Goal: Obtain resource: Download file/media

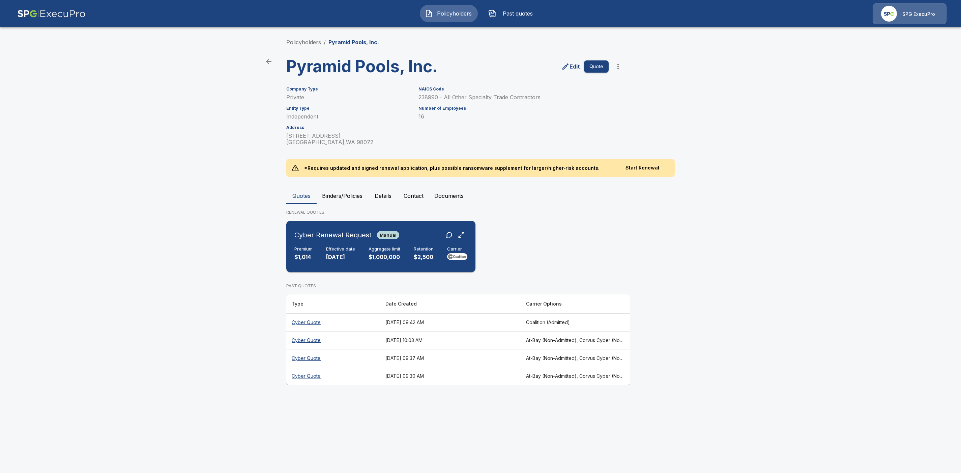
click at [413, 236] on div "Cyber Renewal Request Manual" at bounding box center [381, 235] width 173 height 12
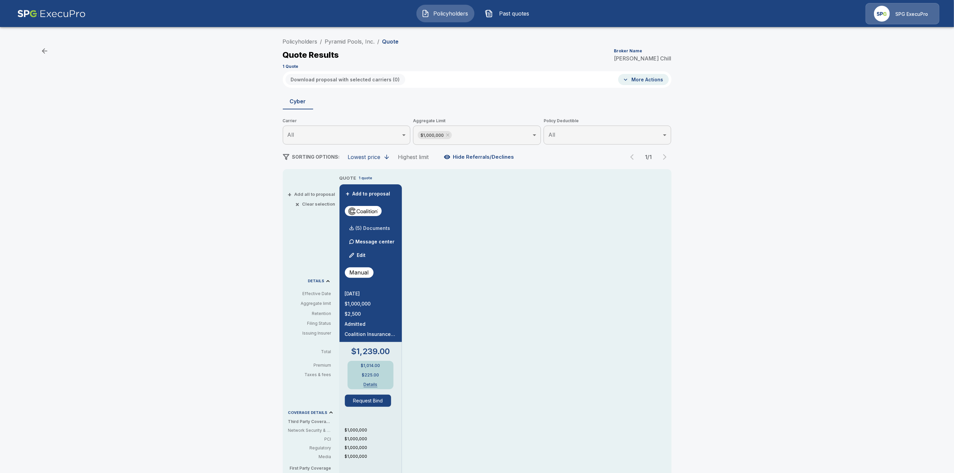
click at [388, 226] on p "(5) Documents" at bounding box center [373, 228] width 35 height 5
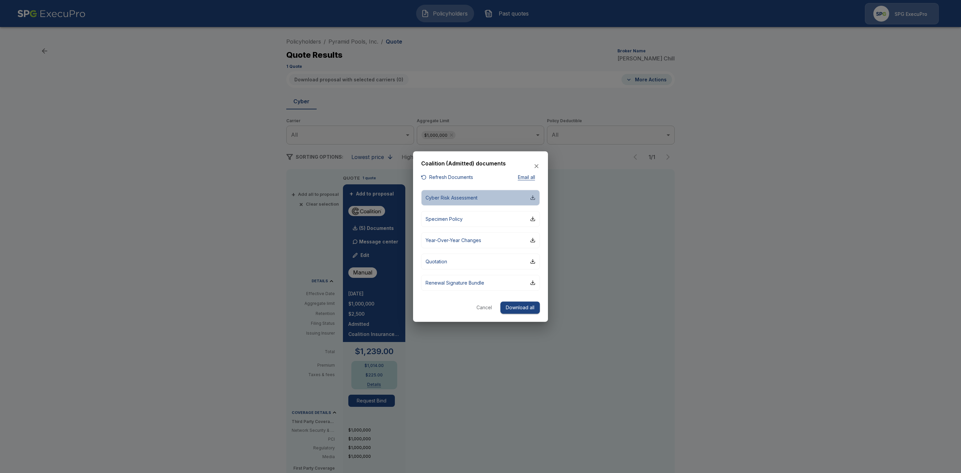
click at [533, 198] on div "button" at bounding box center [532, 197] width 5 height 5
click at [535, 219] on div "button" at bounding box center [532, 218] width 5 height 5
click at [534, 240] on div "button" at bounding box center [532, 239] width 5 height 5
click at [534, 261] on div "button" at bounding box center [532, 260] width 5 height 5
click at [534, 281] on div "button" at bounding box center [532, 282] width 5 height 5
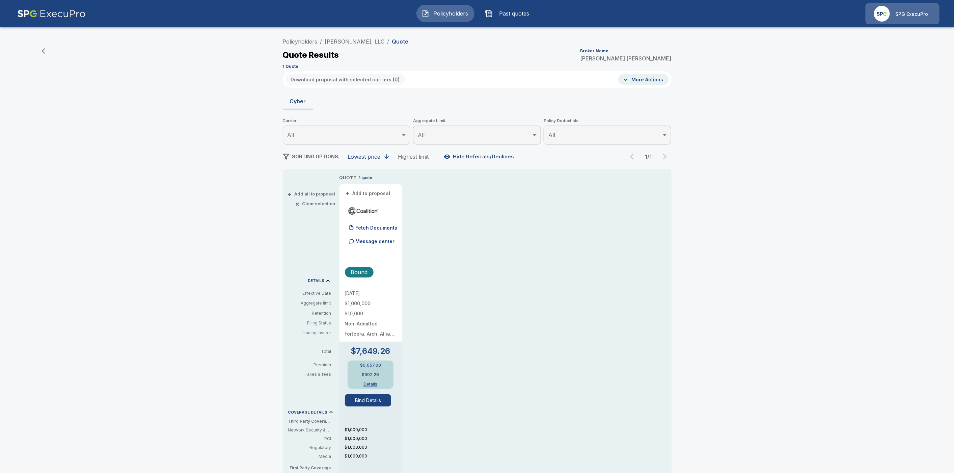
click at [515, 54] on div "Quote Results Broker Name Tricia Dietz" at bounding box center [477, 55] width 389 height 12
click at [73, 9] on img at bounding box center [51, 13] width 68 height 21
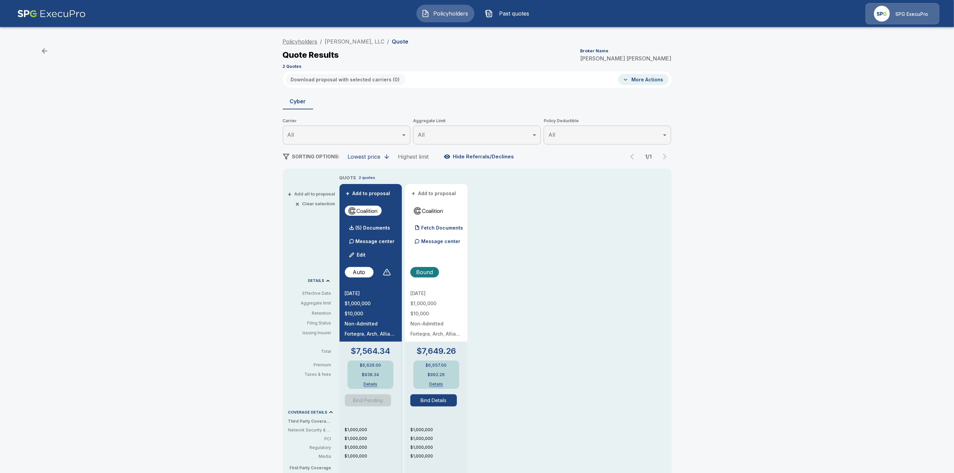
click at [305, 42] on link "Policyholders" at bounding box center [300, 41] width 35 height 7
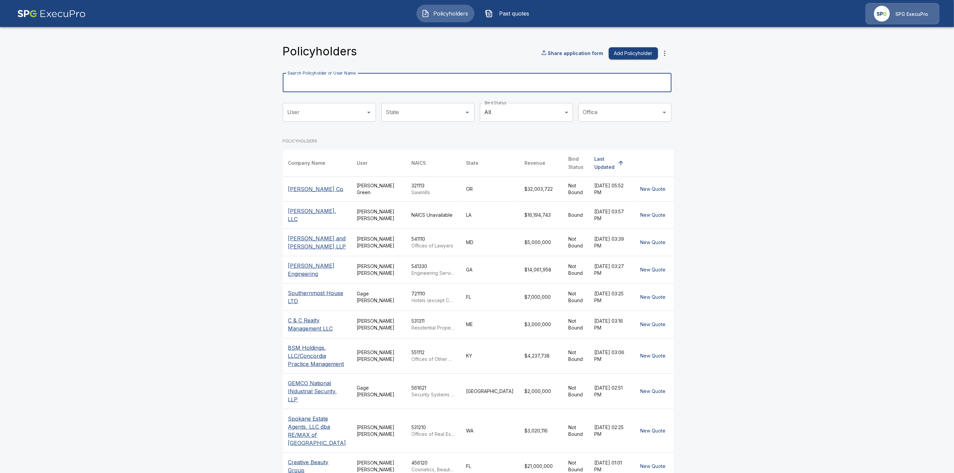
click at [331, 85] on input "Search Policyholder or User Name" at bounding box center [473, 82] width 381 height 19
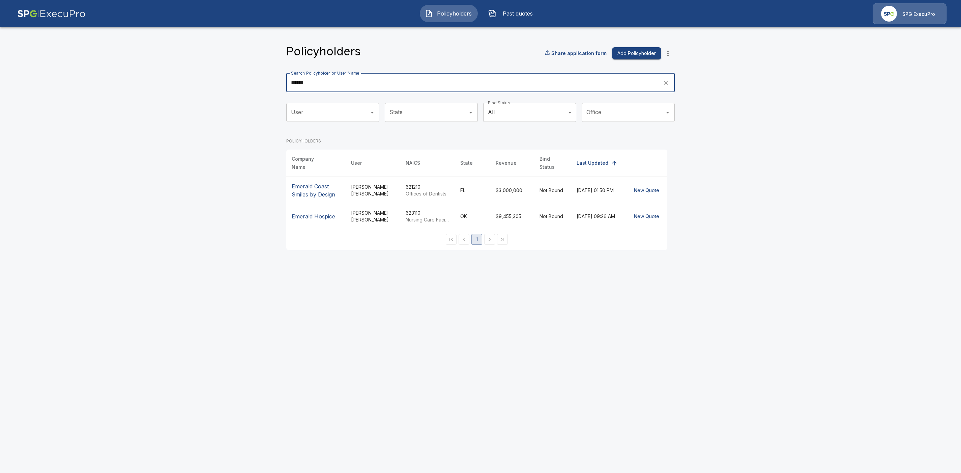
type input "******"
click at [315, 188] on p "Emerald Coast Smiles by Design" at bounding box center [316, 190] width 49 height 16
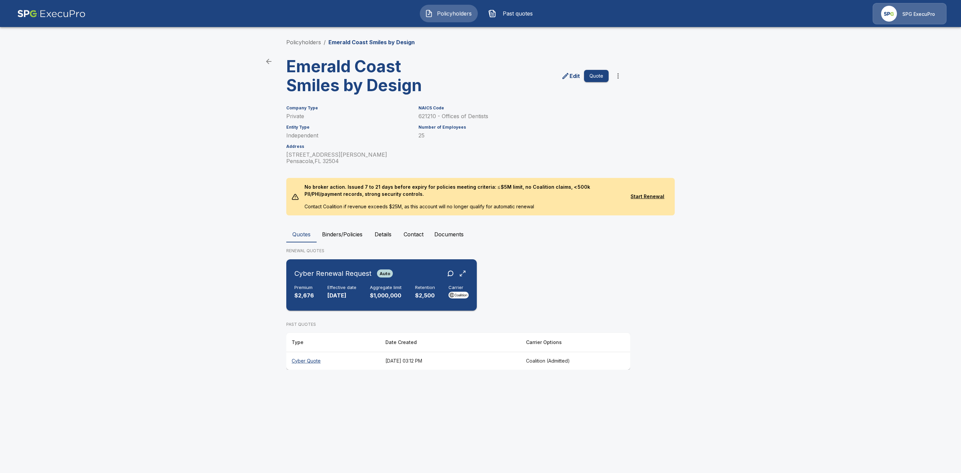
click at [412, 269] on div "Cyber Renewal Request Auto" at bounding box center [382, 273] width 174 height 12
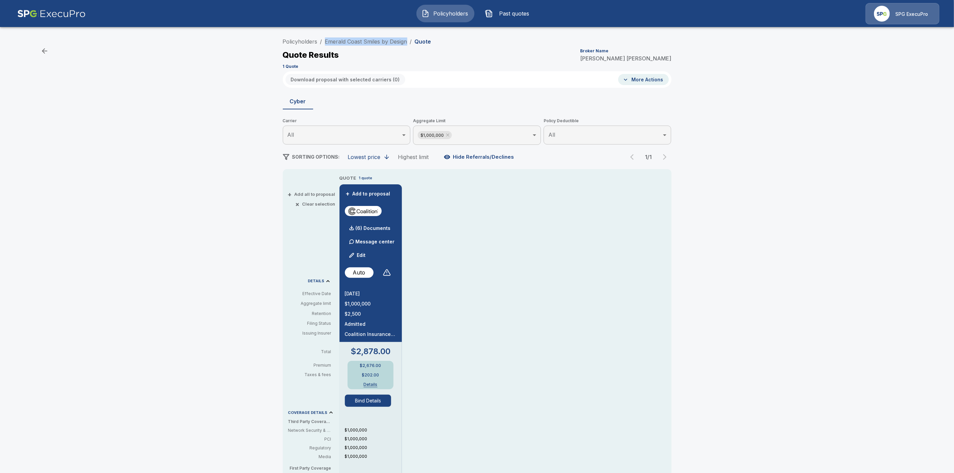
drag, startPoint x: 412, startPoint y: 39, endPoint x: 331, endPoint y: 37, distance: 81.0
click at [331, 37] on ol "Policyholders / Emerald Coast Smiles by Design / Quote" at bounding box center [357, 41] width 148 height 8
copy link "Emerald Coast Smiles by Design"
click at [303, 44] on link "Policyholders" at bounding box center [300, 41] width 35 height 7
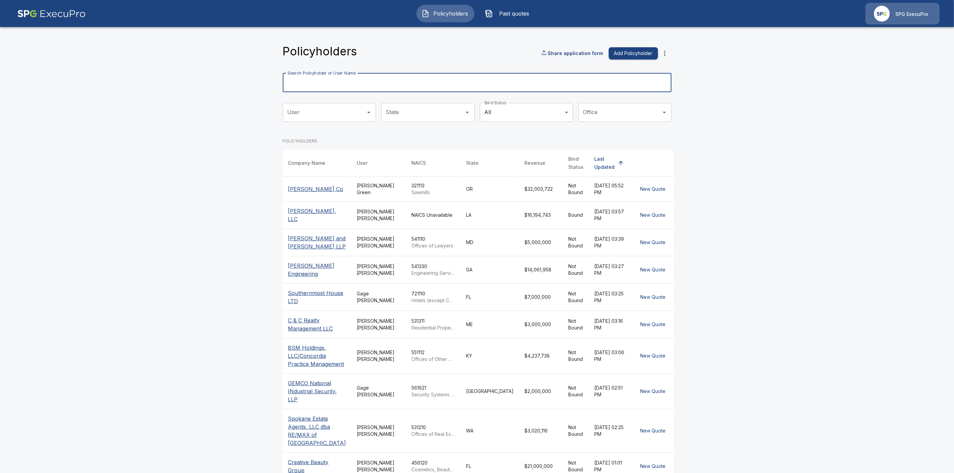
click at [318, 83] on input "Search Policyholder or User Name" at bounding box center [473, 82] width 381 height 19
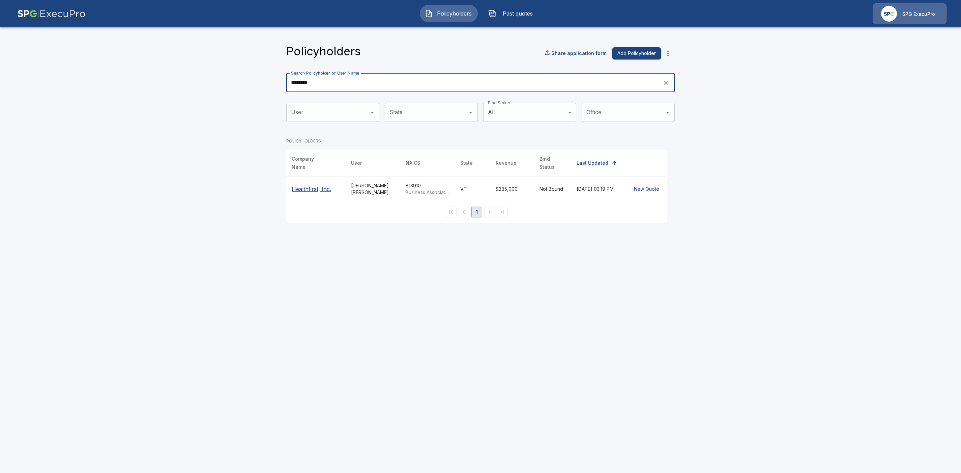
type input "********"
click at [312, 185] on p "Healthfirst, Inc." at bounding box center [316, 189] width 49 height 8
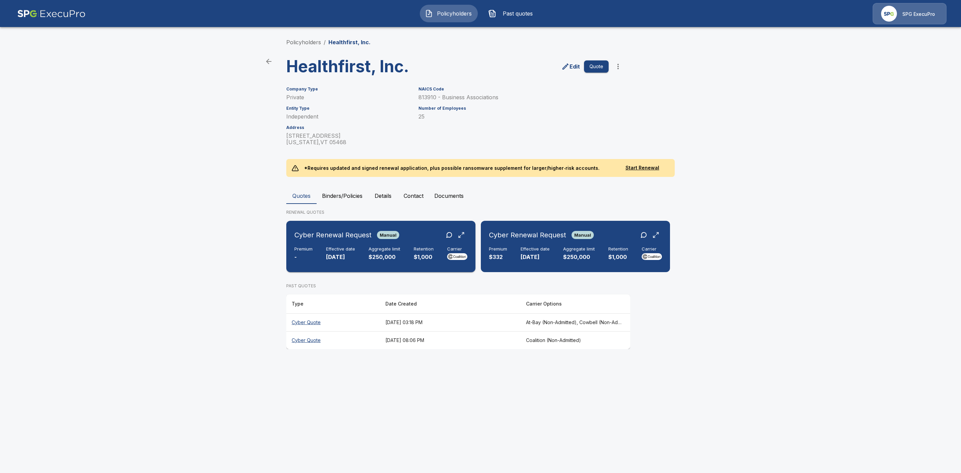
click at [417, 233] on div "Cyber Renewal Request Manual" at bounding box center [381, 235] width 173 height 12
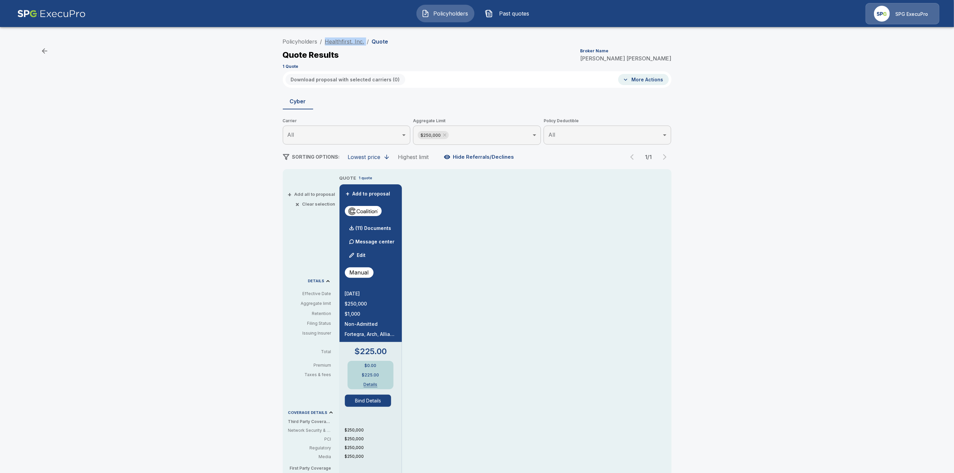
drag, startPoint x: 368, startPoint y: 40, endPoint x: 328, endPoint y: 39, distance: 40.2
click at [328, 39] on ol "Policyholders / Healthfirst, Inc. / Quote" at bounding box center [336, 41] width 106 height 8
copy ol "Healthfirst, Inc. /"
click at [314, 44] on link "Policyholders" at bounding box center [300, 41] width 35 height 7
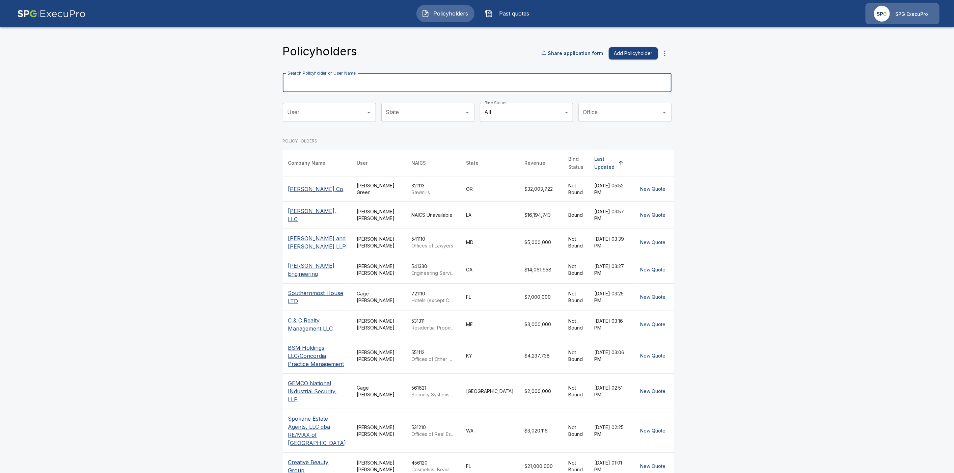
click at [335, 87] on input "Search Policyholder or User Name" at bounding box center [473, 82] width 381 height 19
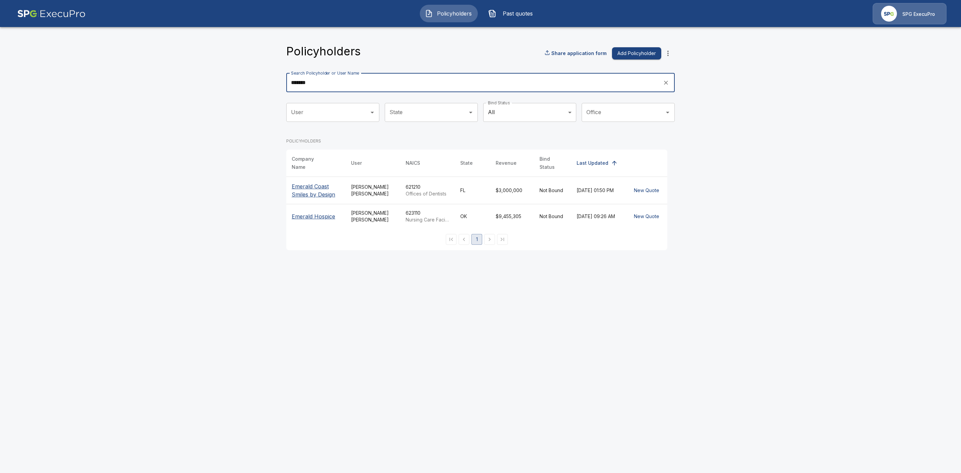
type input "*******"
click at [317, 185] on p "Emerald Coast Smiles by Design" at bounding box center [316, 190] width 49 height 16
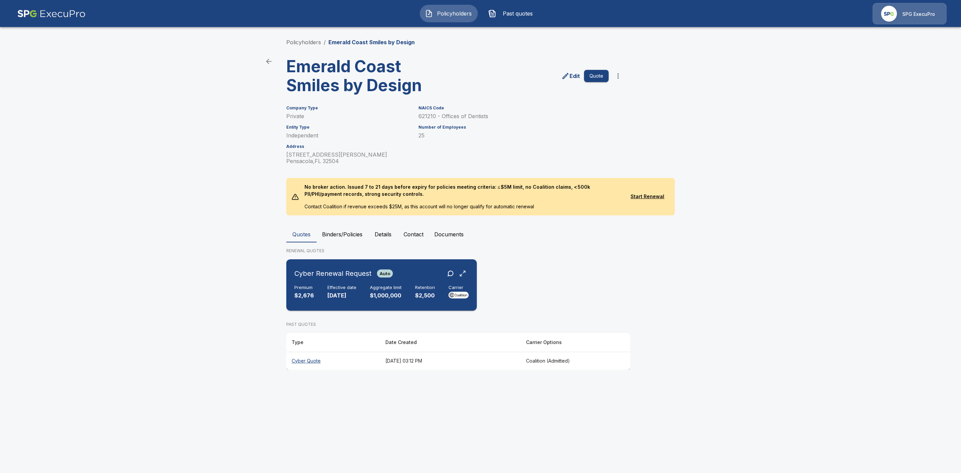
click at [413, 274] on div "Cyber Renewal Request Auto" at bounding box center [382, 273] width 174 height 12
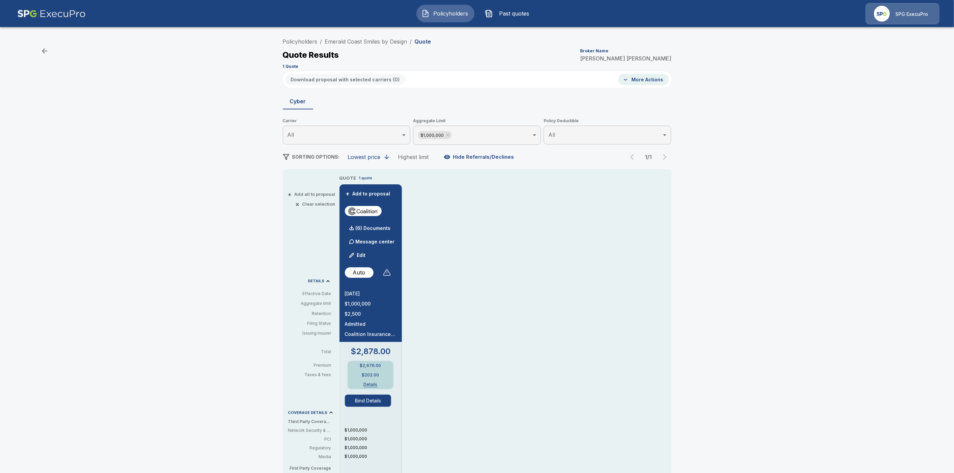
click at [390, 274] on div at bounding box center [387, 272] width 8 height 8
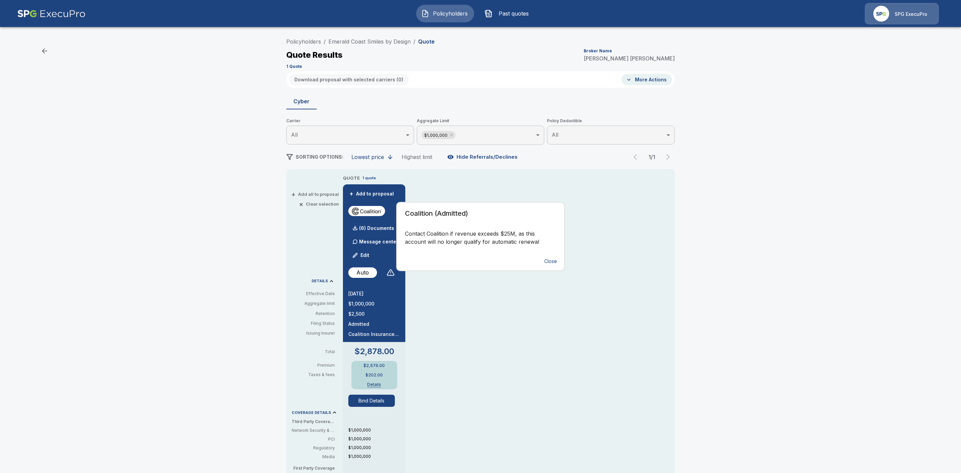
click at [708, 315] on div "Coalition (Admitted) Contact Coalition if revenue exceeds $25M, as this account…" at bounding box center [480, 236] width 961 height 473
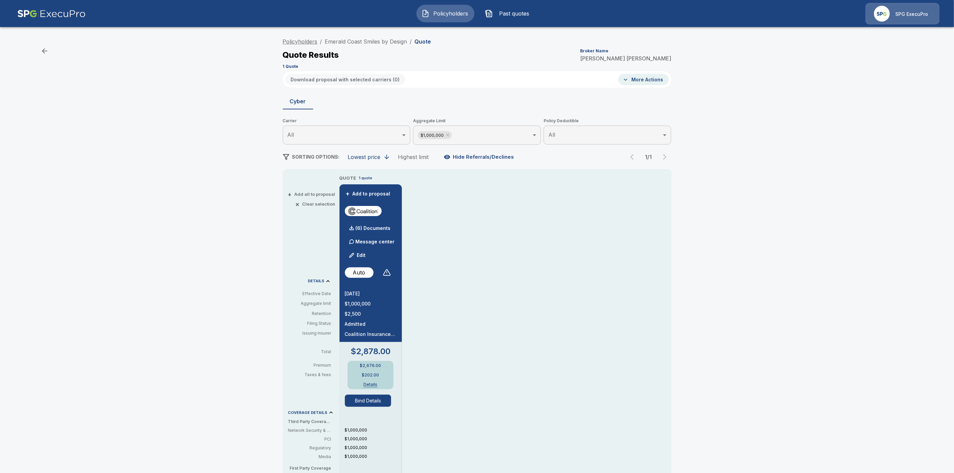
click at [313, 40] on link "Policyholders" at bounding box center [300, 41] width 35 height 7
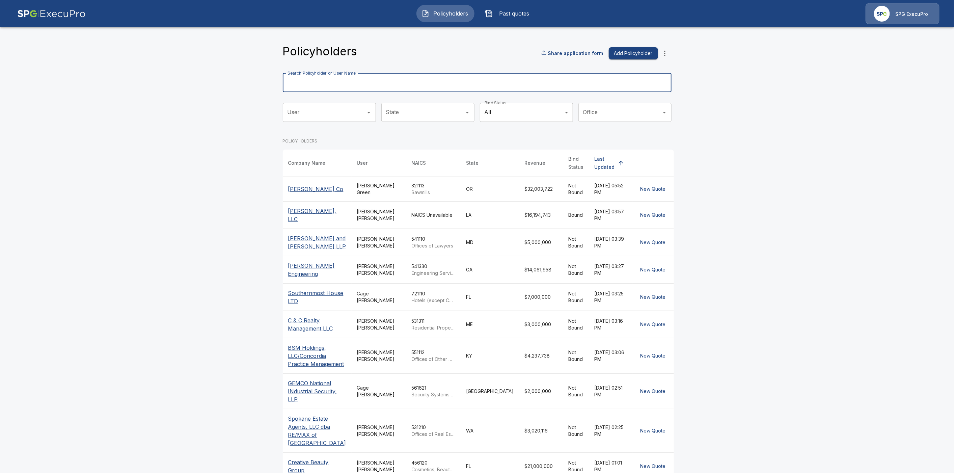
click at [320, 84] on input "Search Policyholder or User Name" at bounding box center [473, 82] width 381 height 19
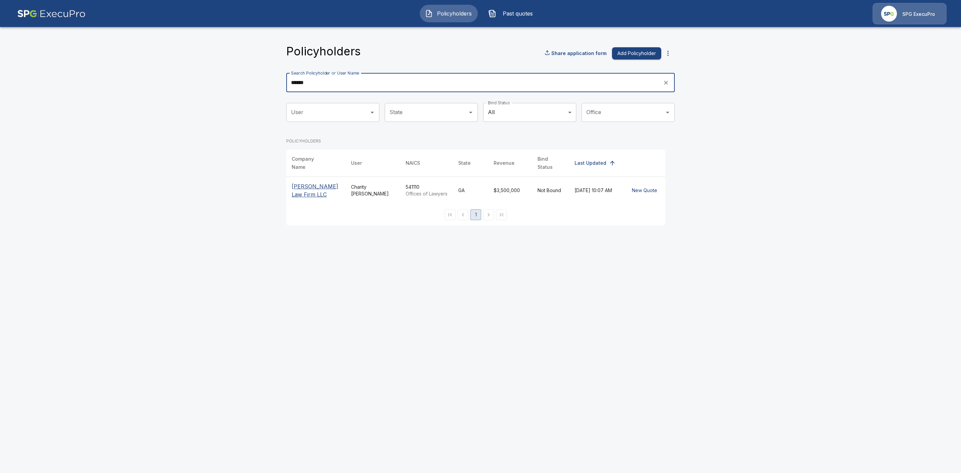
type input "******"
click at [301, 183] on p "[PERSON_NAME] Law Firm LLC" at bounding box center [316, 190] width 49 height 16
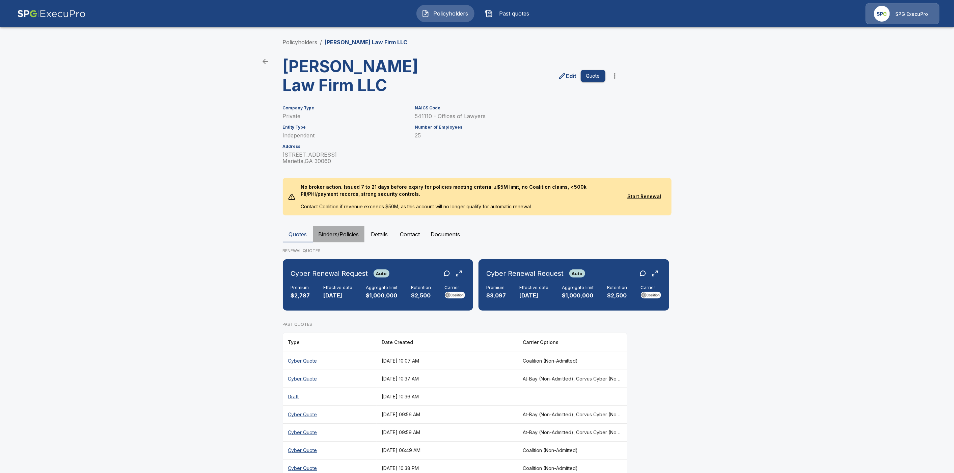
click button "Binders/Policies"
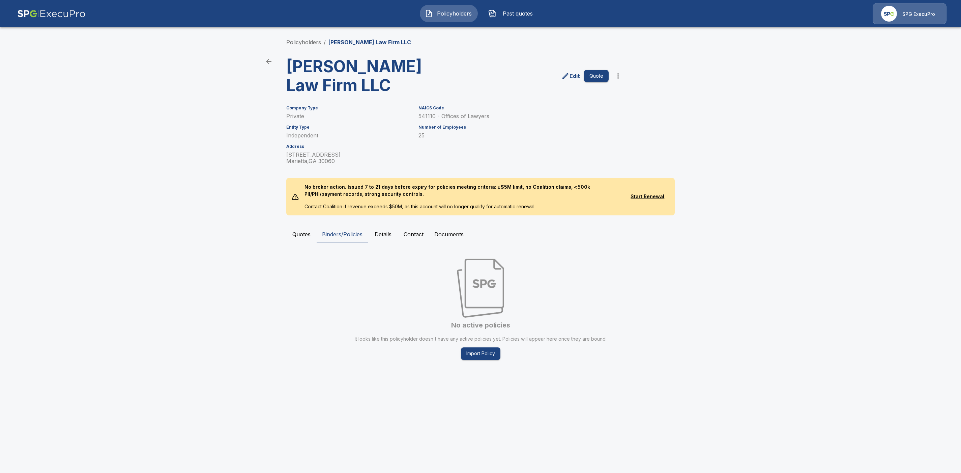
click button "Quotes"
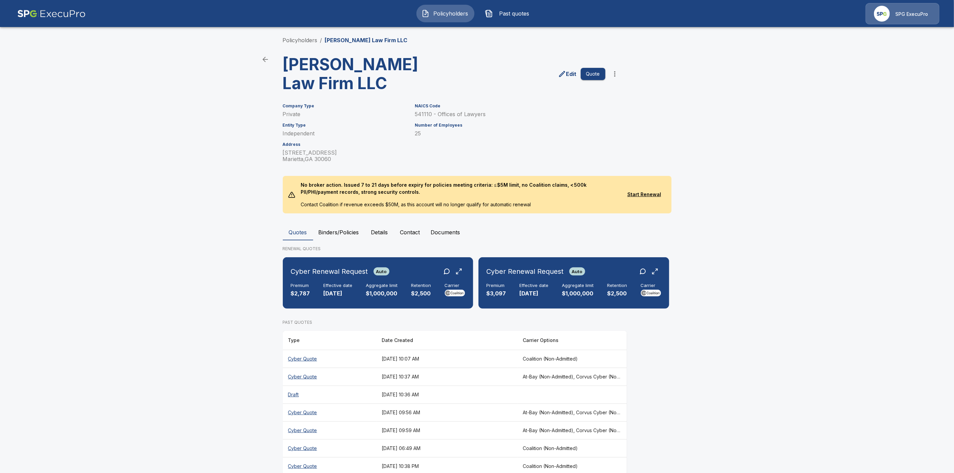
scroll to position [5, 0]
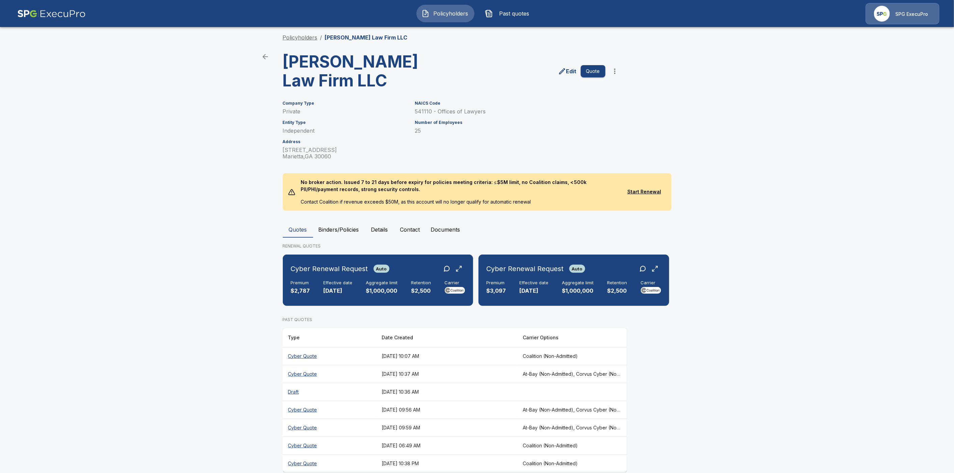
click link "Policyholders"
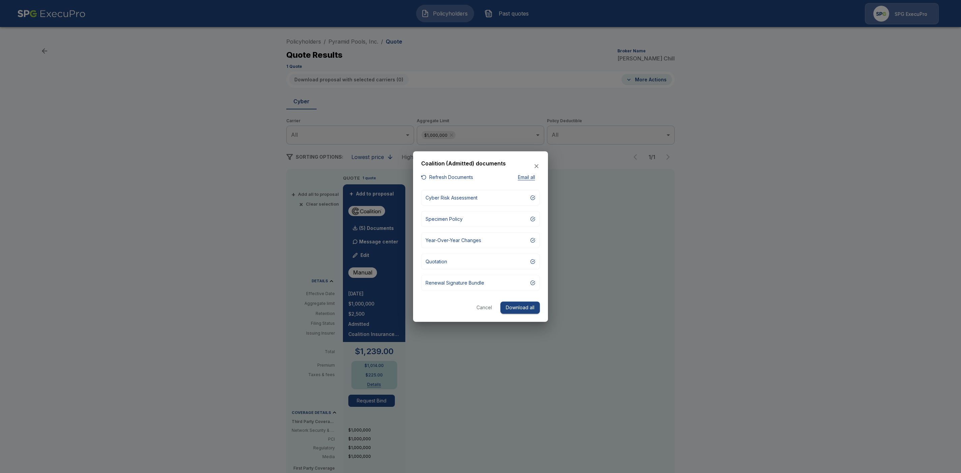
drag, startPoint x: 482, startPoint y: 371, endPoint x: 488, endPoint y: 343, distance: 28.3
click at [483, 369] on div at bounding box center [480, 236] width 961 height 473
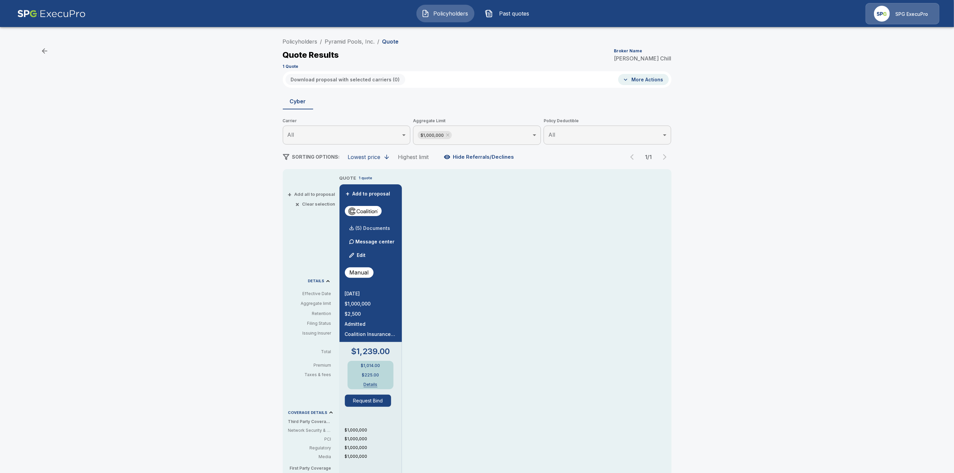
click at [375, 226] on p "(5) Documents" at bounding box center [373, 228] width 35 height 5
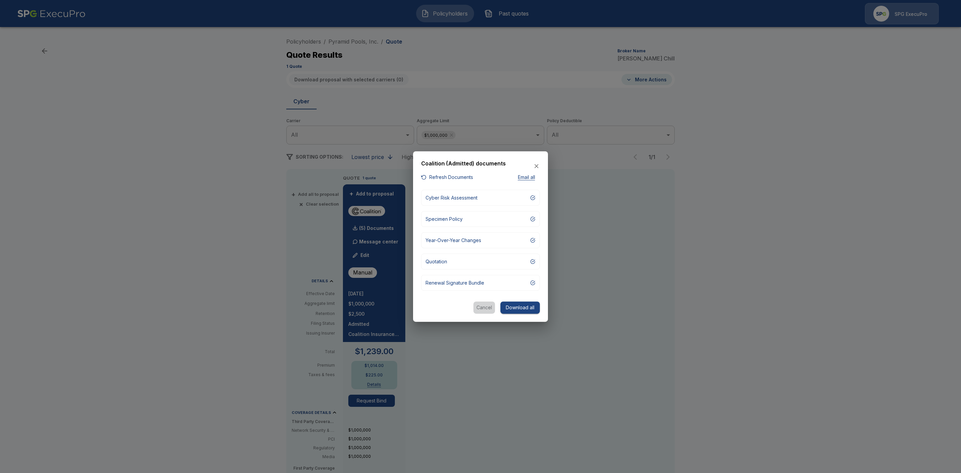
click at [482, 309] on button "Cancel" at bounding box center [485, 307] width 22 height 12
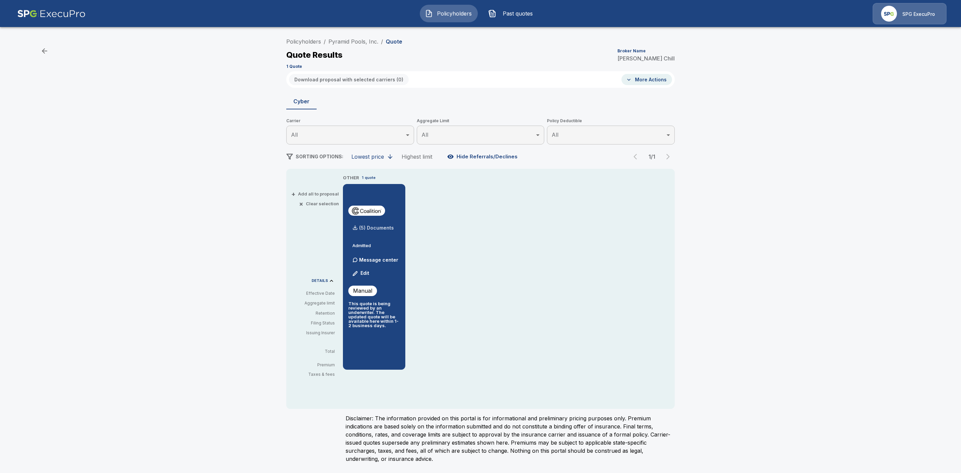
click at [387, 228] on p "(5) Documents" at bounding box center [376, 227] width 35 height 5
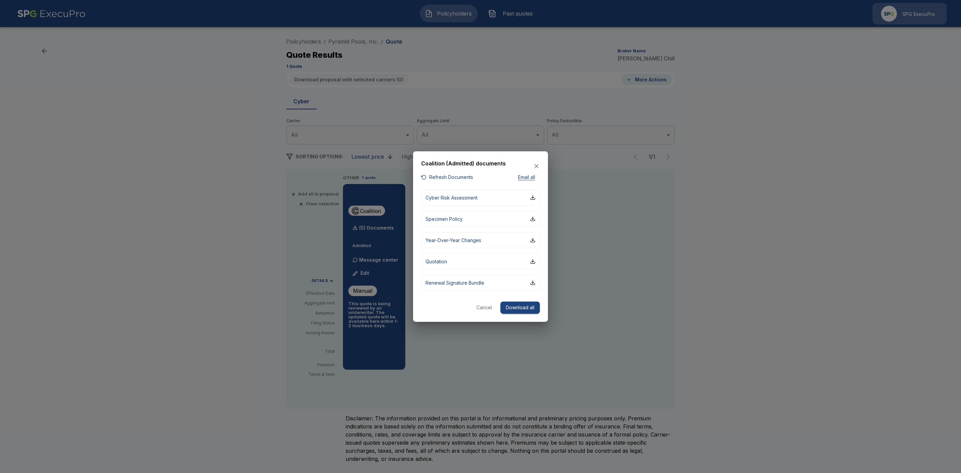
click at [434, 175] on button "Refresh Documents" at bounding box center [447, 177] width 52 height 8
click at [534, 282] on div "button" at bounding box center [532, 282] width 5 height 5
click at [537, 166] on icon "button" at bounding box center [537, 166] width 4 height 4
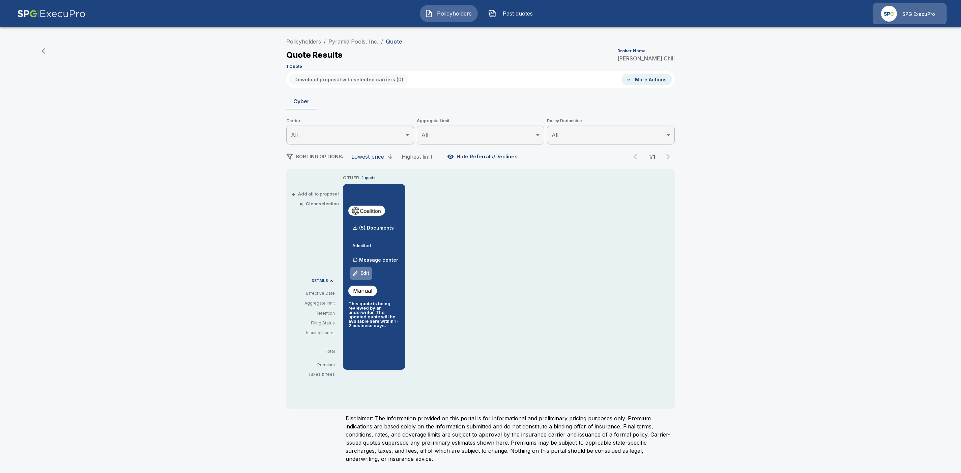
click at [363, 272] on button "Edit" at bounding box center [361, 273] width 23 height 13
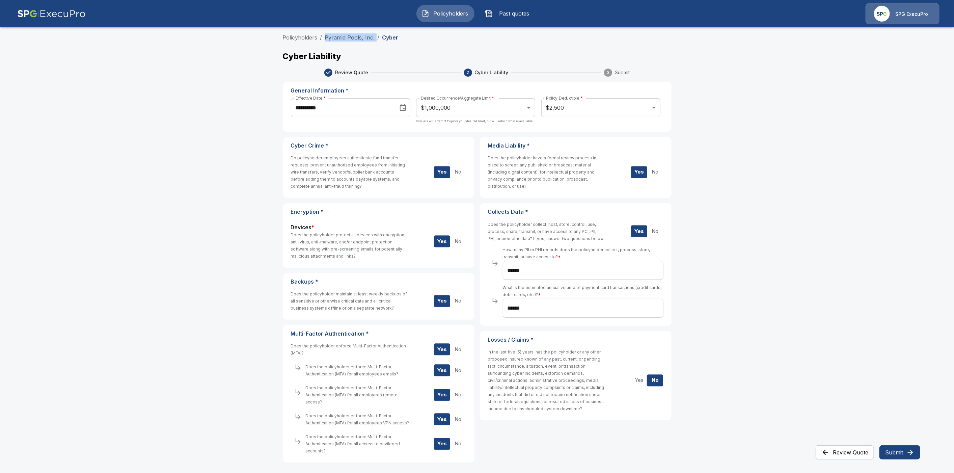
drag, startPoint x: 379, startPoint y: 39, endPoint x: 322, endPoint y: 39, distance: 56.3
click at [322, 39] on ol "Policyholders / Pyramid Pools, Inc. / Cyber" at bounding box center [477, 37] width 389 height 8
copy ol "Pyramid Pools, Inc. /"
click at [842, 180] on main "**********" at bounding box center [477, 247] width 954 height 495
click at [347, 38] on link "Pyramid Pools, Inc." at bounding box center [350, 37] width 50 height 7
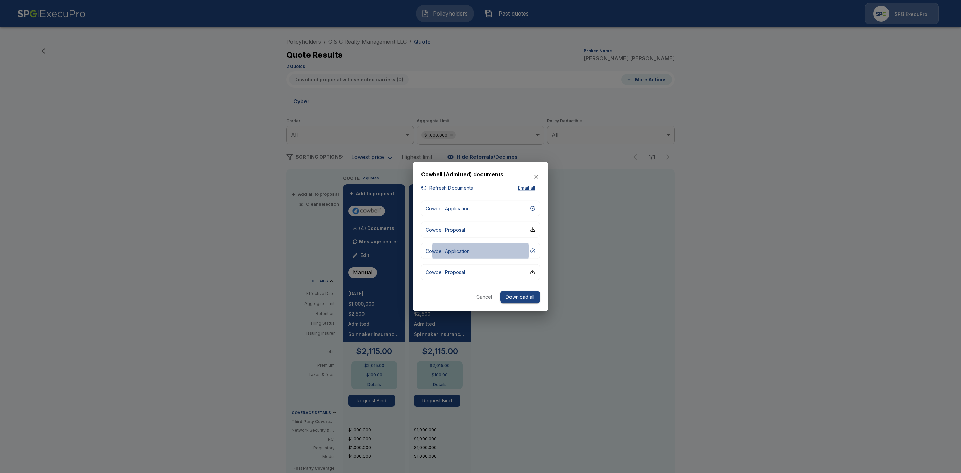
click at [734, 287] on div at bounding box center [480, 236] width 961 height 473
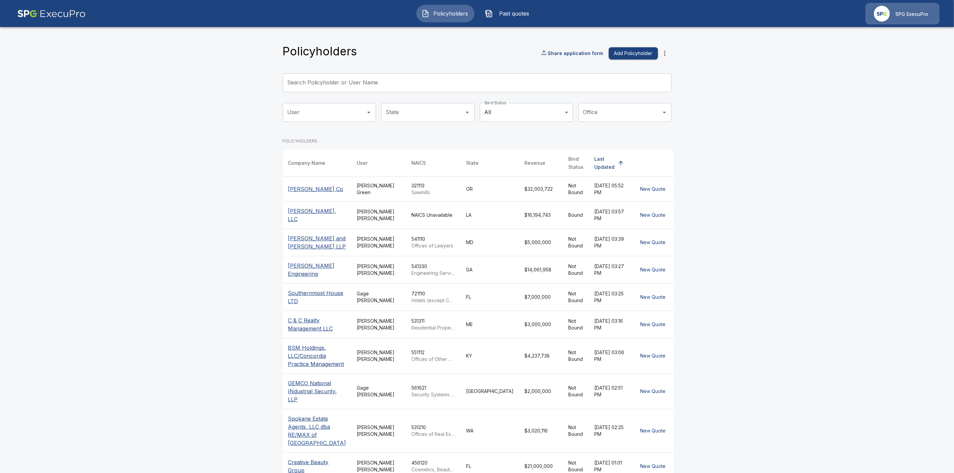
click at [320, 81] on input "Search Policyholder or User Name" at bounding box center [473, 82] width 381 height 19
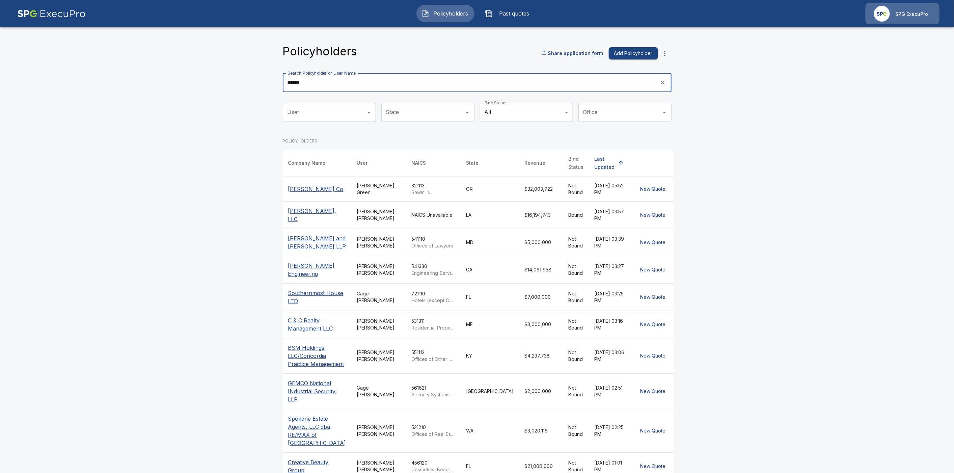
type input "******"
click at [410, 107] on input "State" at bounding box center [422, 112] width 77 height 13
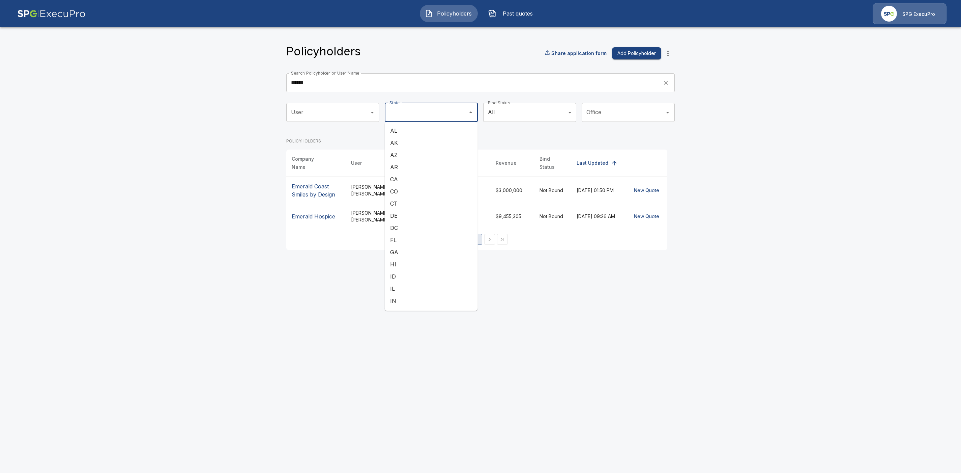
click at [312, 190] on p "Emerald Coast Smiles by Design" at bounding box center [316, 190] width 49 height 16
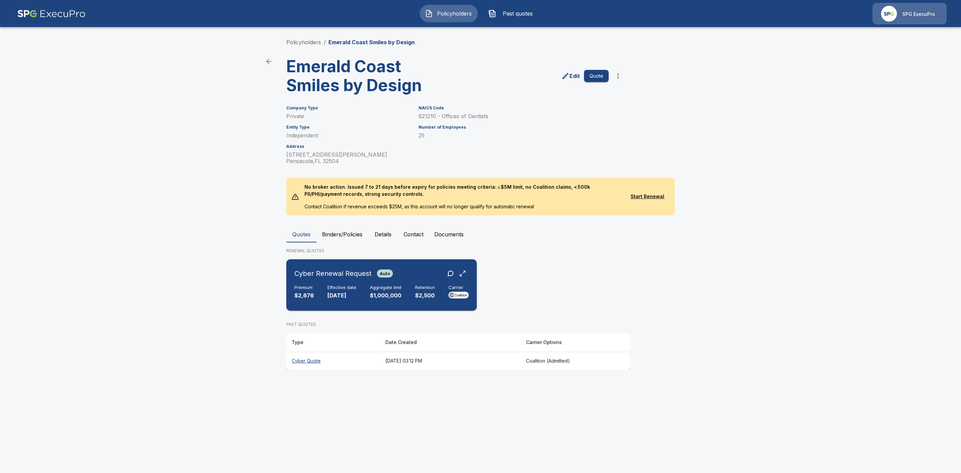
click at [411, 272] on div "Cyber Renewal Request Auto" at bounding box center [382, 273] width 174 height 12
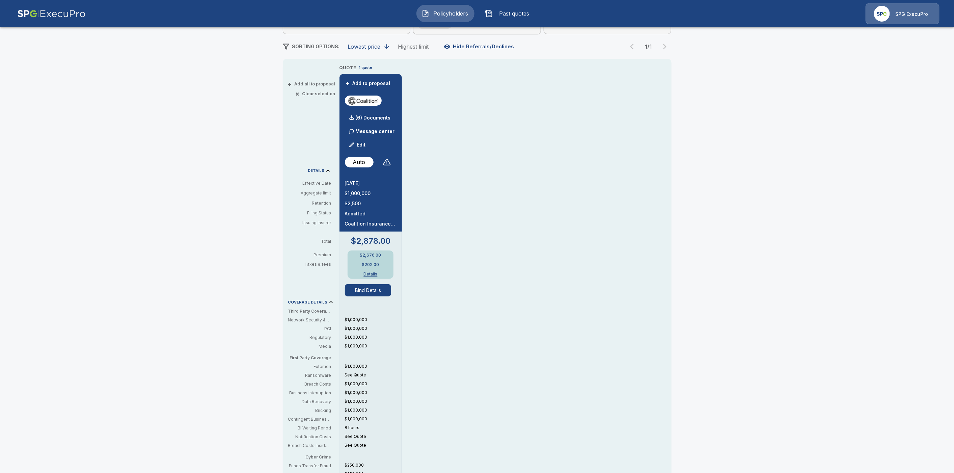
scroll to position [59, 0]
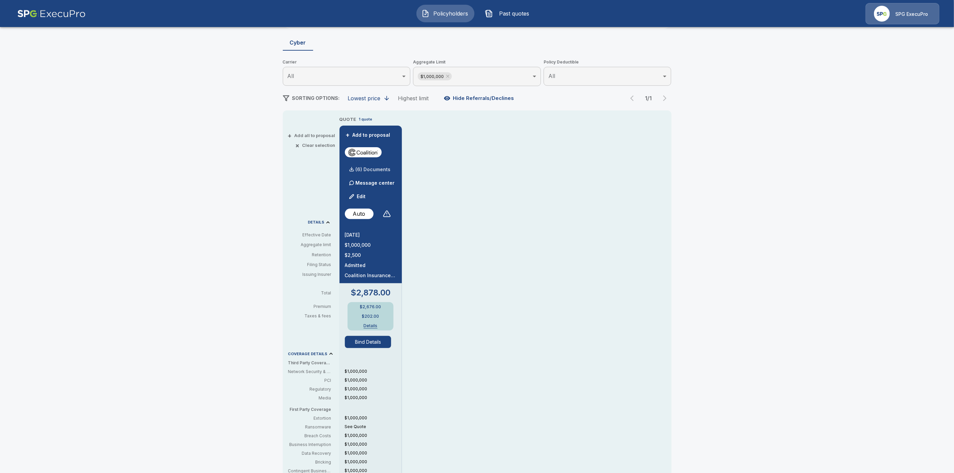
click at [385, 171] on p "(6) Documents" at bounding box center [373, 169] width 35 height 5
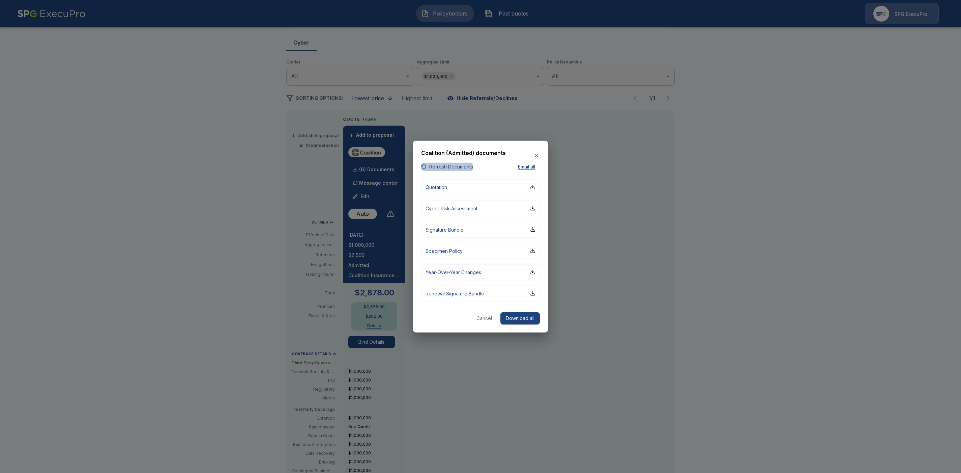
click at [442, 168] on button "Refresh Documents" at bounding box center [447, 167] width 52 height 8
click at [534, 188] on div "button" at bounding box center [532, 186] width 5 height 5
click at [534, 207] on div "button" at bounding box center [532, 207] width 5 height 5
click at [534, 228] on div "button" at bounding box center [532, 229] width 5 height 5
click at [535, 252] on div "button" at bounding box center [532, 250] width 5 height 5
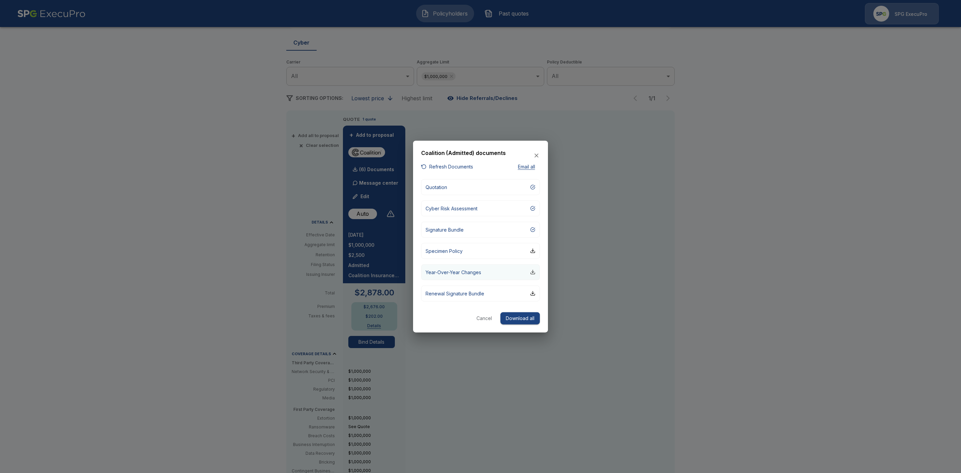
click at [535, 272] on div "button" at bounding box center [532, 271] width 5 height 5
click at [534, 294] on div "button" at bounding box center [532, 292] width 5 height 5
click at [519, 316] on button "Download all" at bounding box center [520, 318] width 39 height 12
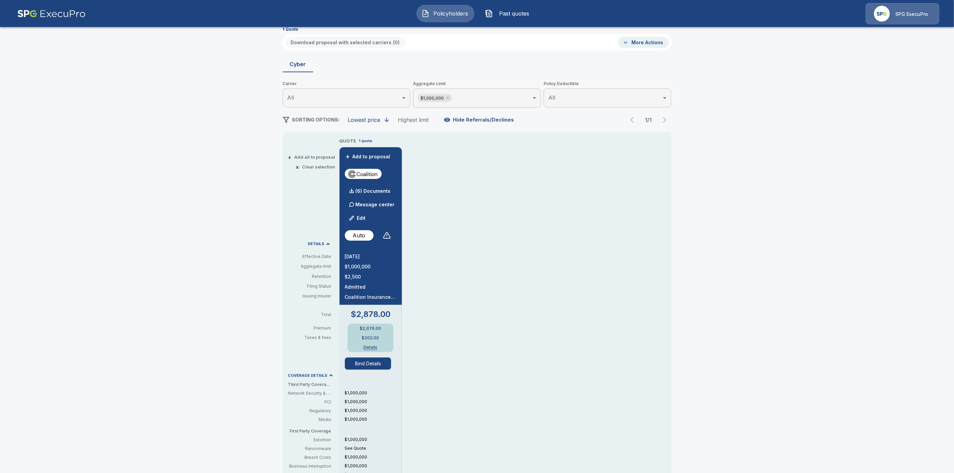
scroll to position [0, 0]
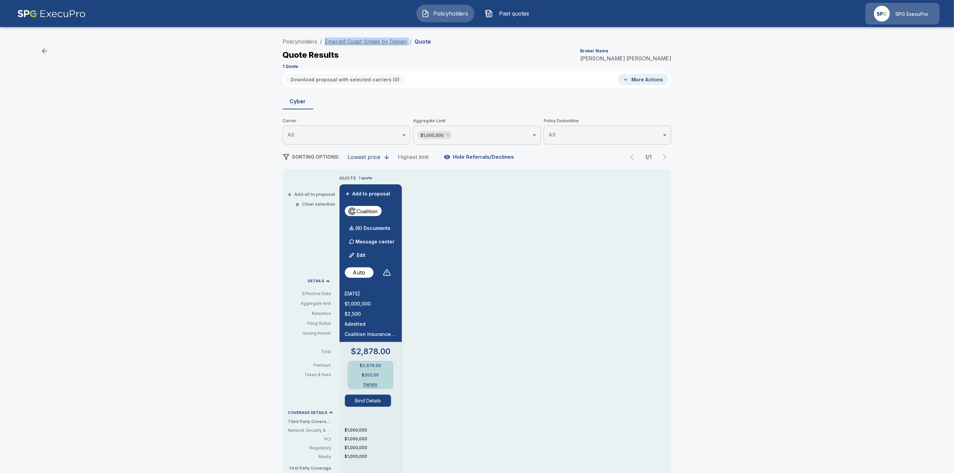
drag, startPoint x: 413, startPoint y: 42, endPoint x: 330, endPoint y: 40, distance: 83.3
click at [330, 40] on ol "Policyholders / Emerald Coast Smiles by Design / Quote" at bounding box center [357, 41] width 148 height 8
copy ol "Emerald Coast Smiles by Design /"
click at [300, 40] on link "Policyholders" at bounding box center [300, 41] width 35 height 7
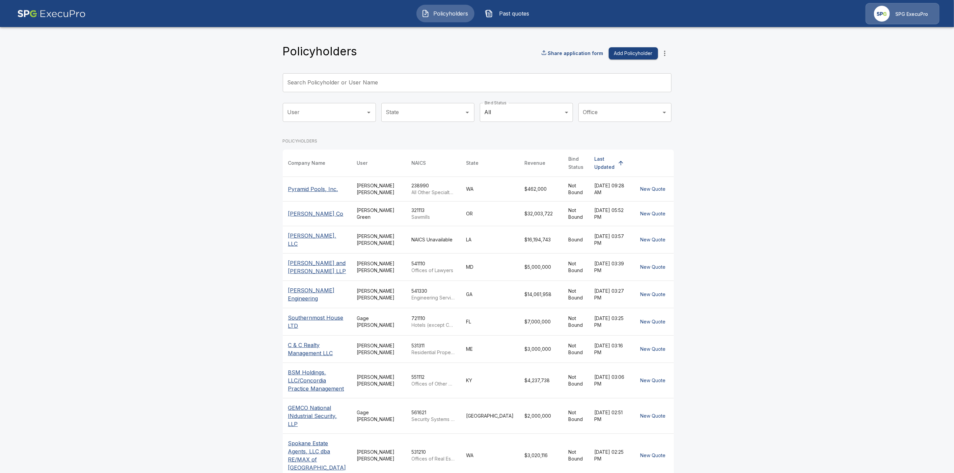
click at [311, 76] on div "Search Policyholder or User Name Search Policyholder or User Name" at bounding box center [477, 82] width 389 height 19
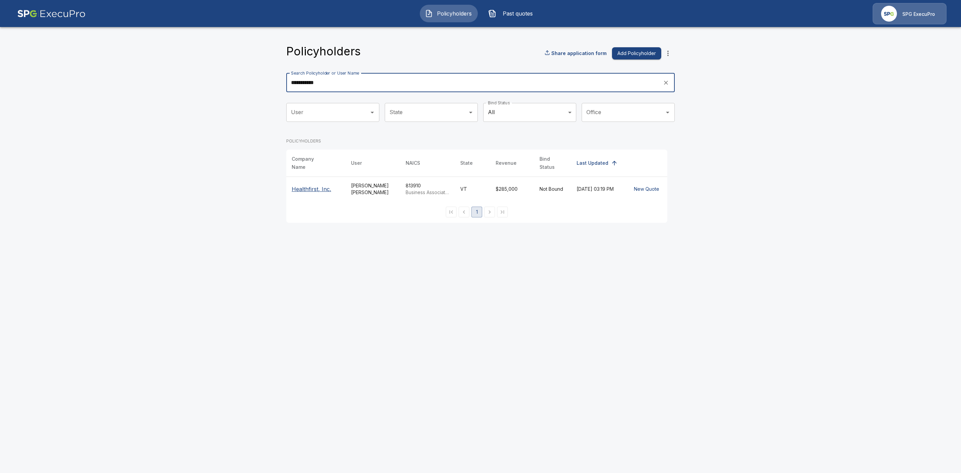
type input "**********"
click at [304, 185] on p "Healthfirst, Inc." at bounding box center [316, 189] width 49 height 8
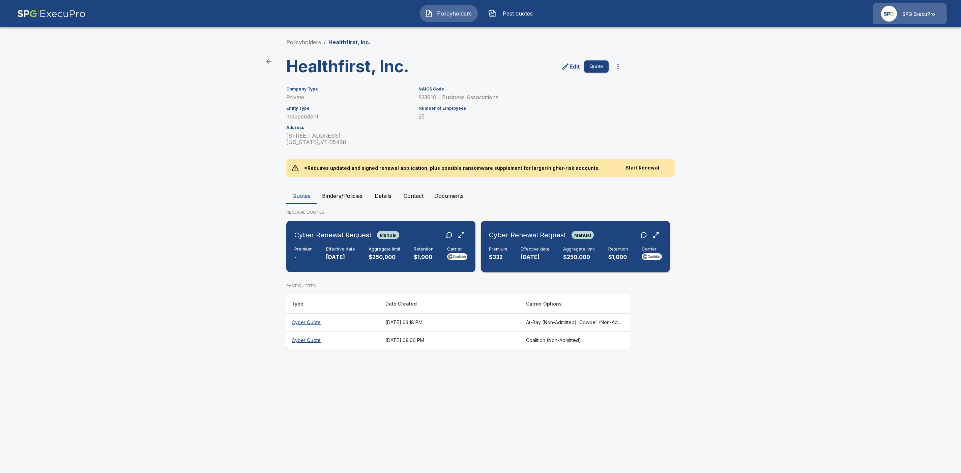
drag, startPoint x: 531, startPoint y: 247, endPoint x: 542, endPoint y: 249, distance: 11.3
click at [531, 247] on h6 "Effective date" at bounding box center [535, 248] width 29 height 5
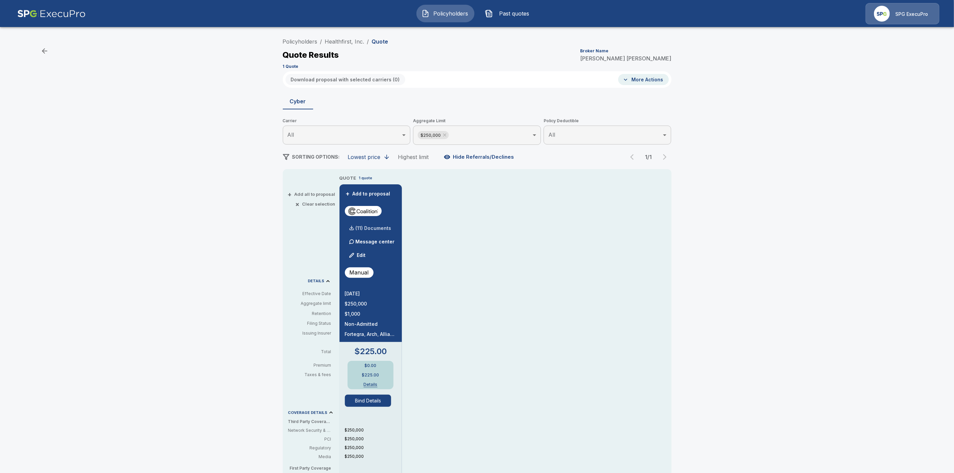
click at [380, 224] on div "(11) Documents" at bounding box center [368, 227] width 47 height 13
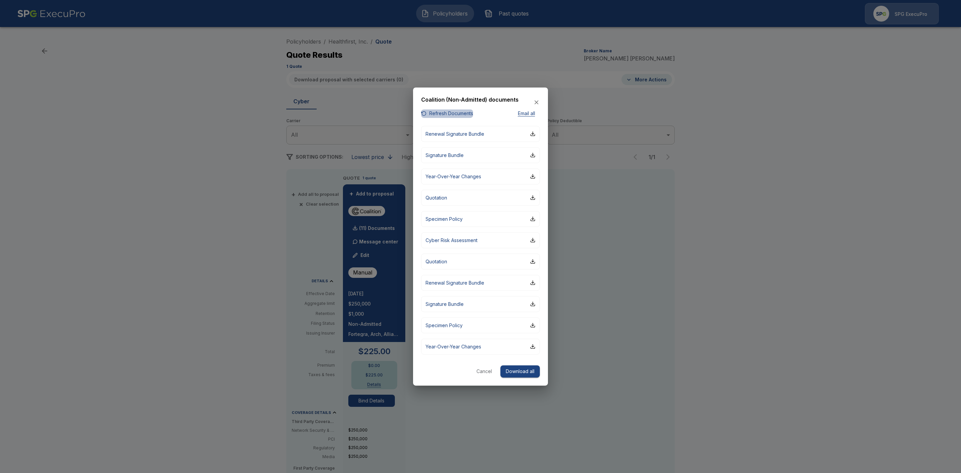
click at [440, 113] on button "Refresh Documents" at bounding box center [447, 113] width 52 height 8
click at [538, 103] on icon "button" at bounding box center [536, 102] width 7 height 7
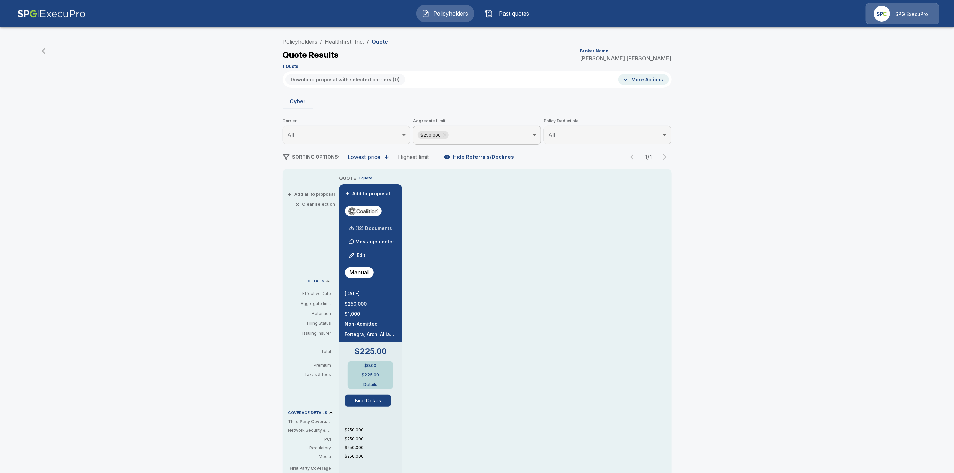
click at [383, 227] on p "(12) Documents" at bounding box center [374, 228] width 37 height 5
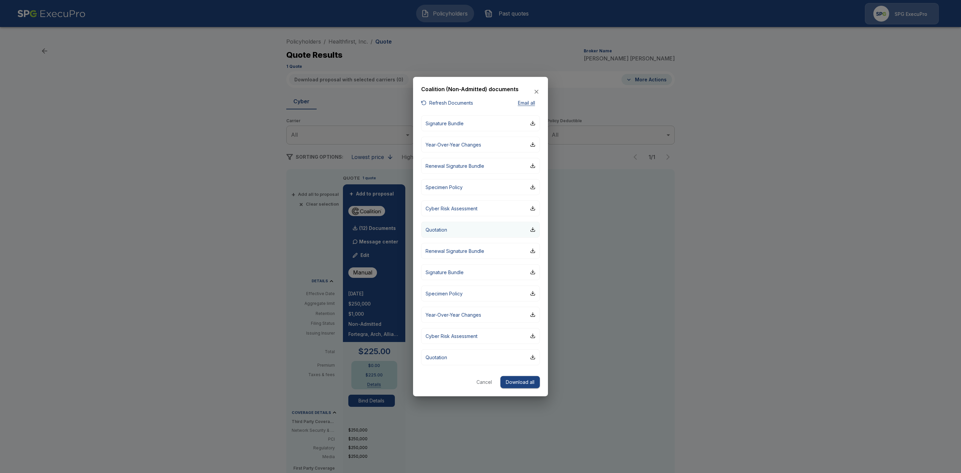
click at [536, 229] on button "Quotation" at bounding box center [480, 229] width 119 height 16
click at [534, 357] on div "button" at bounding box center [532, 356] width 5 height 5
click at [538, 92] on icon "button" at bounding box center [536, 91] width 7 height 7
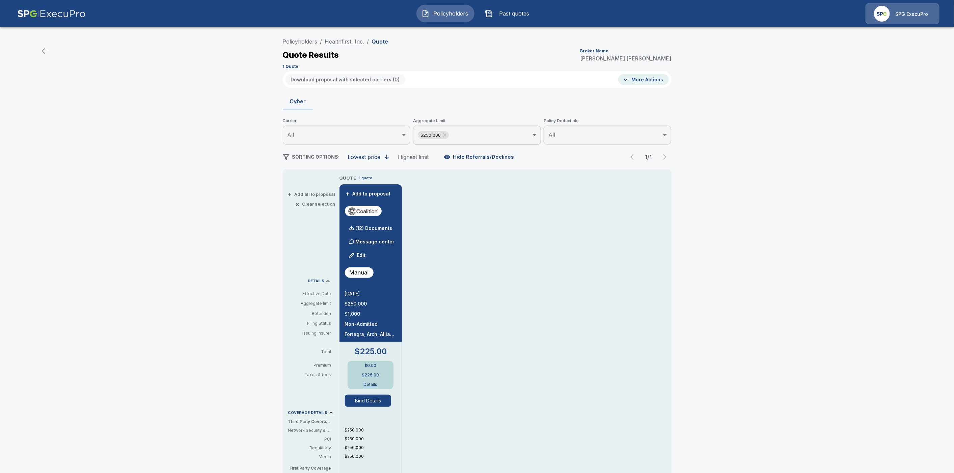
click at [348, 39] on link "Healthfirst, Inc." at bounding box center [344, 41] width 39 height 7
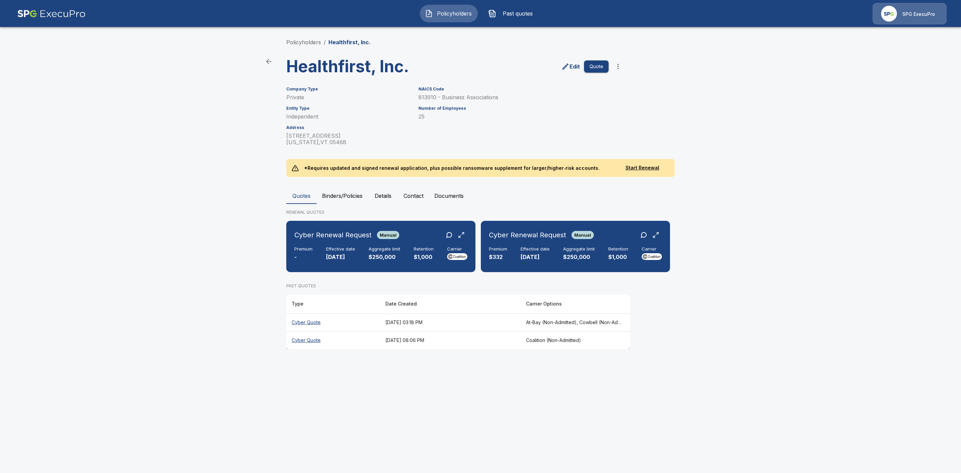
click at [354, 198] on button "Binders/Policies" at bounding box center [342, 196] width 51 height 16
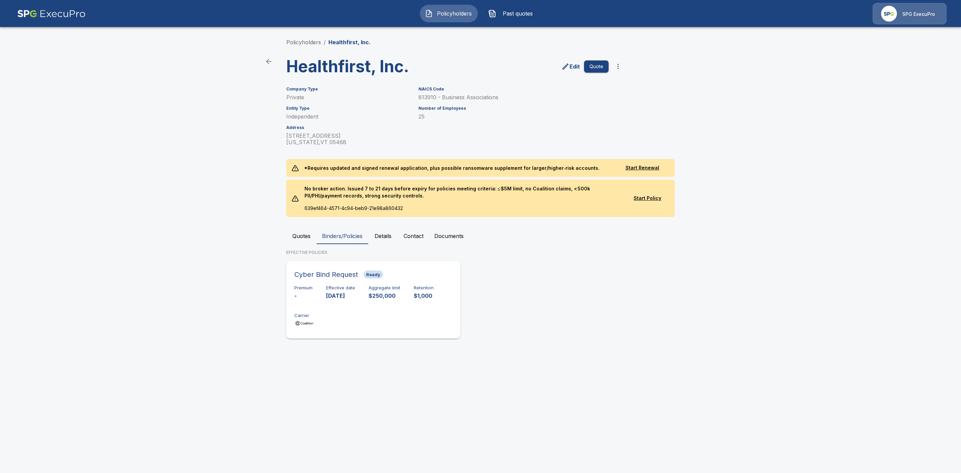
click at [440, 317] on div "Premium - Effective date [DATE] Aggregate limit $250,000 Retention $1,000 Carri…" at bounding box center [374, 306] width 158 height 43
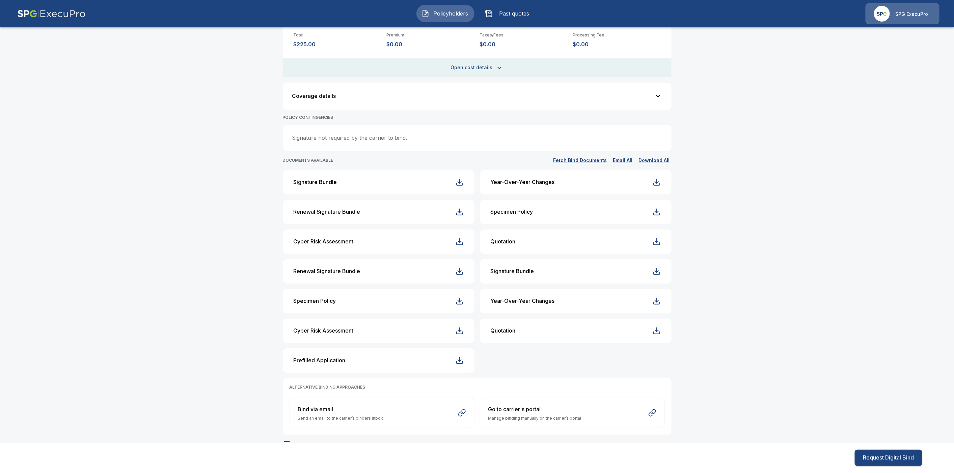
scroll to position [197, 0]
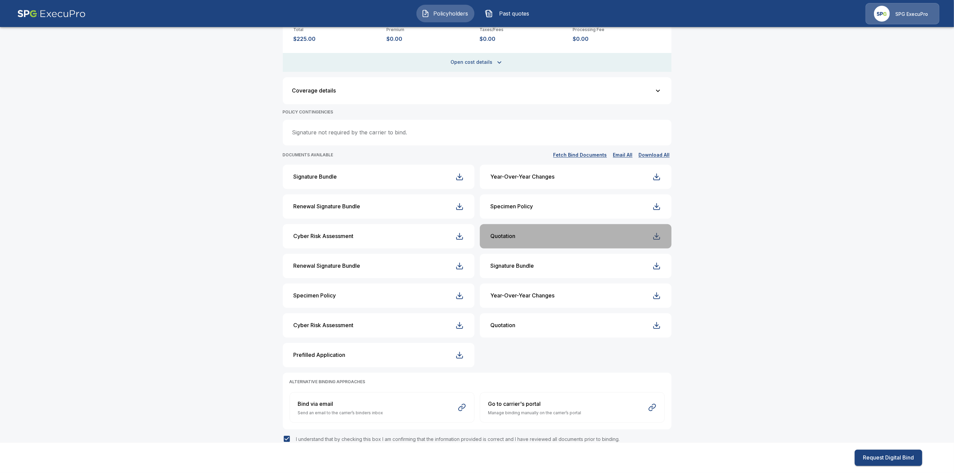
click at [661, 236] on div "button" at bounding box center [656, 236] width 8 height 8
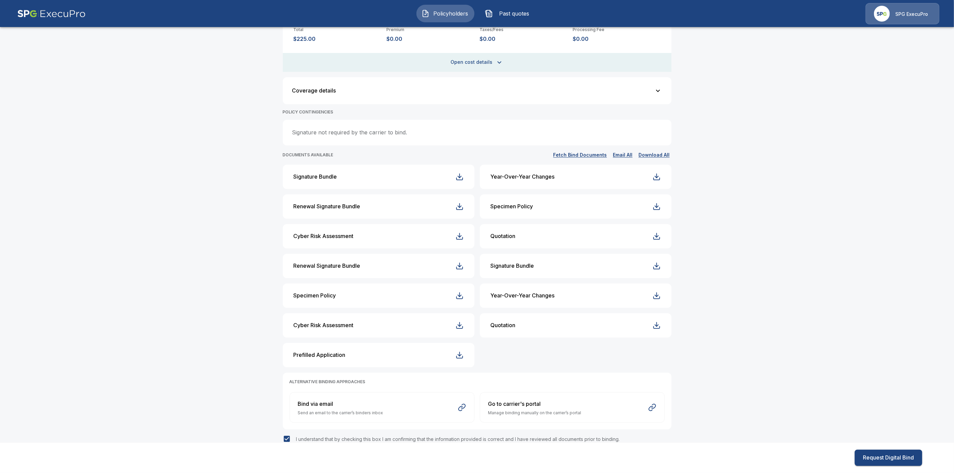
scroll to position [0, 0]
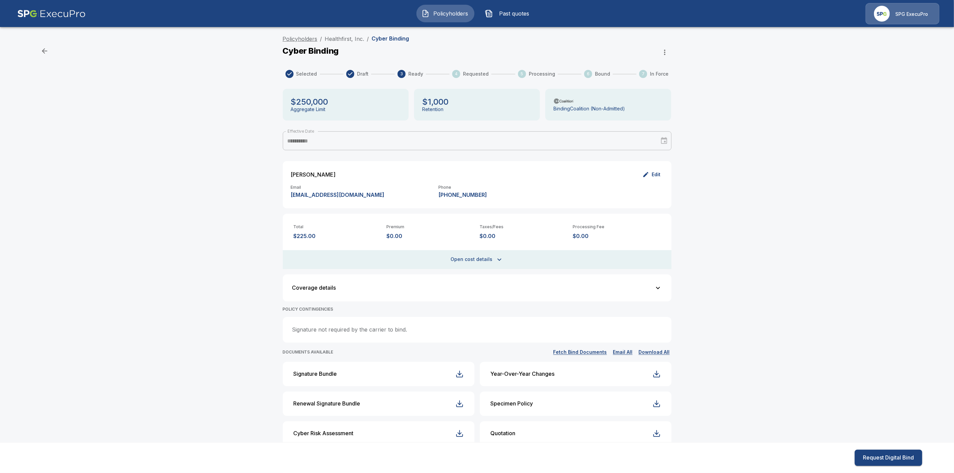
click at [299, 39] on link "Policyholders" at bounding box center [300, 38] width 35 height 7
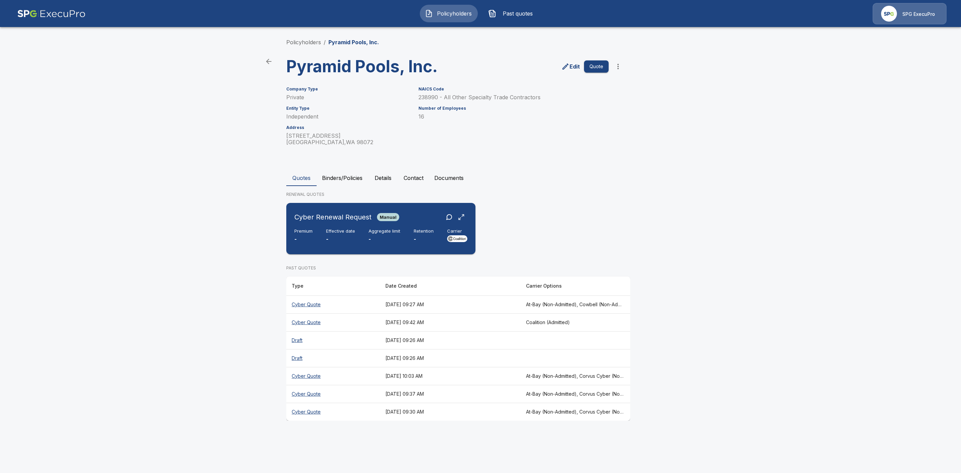
click at [426, 221] on div "Cyber Renewal Request Manual" at bounding box center [381, 217] width 173 height 12
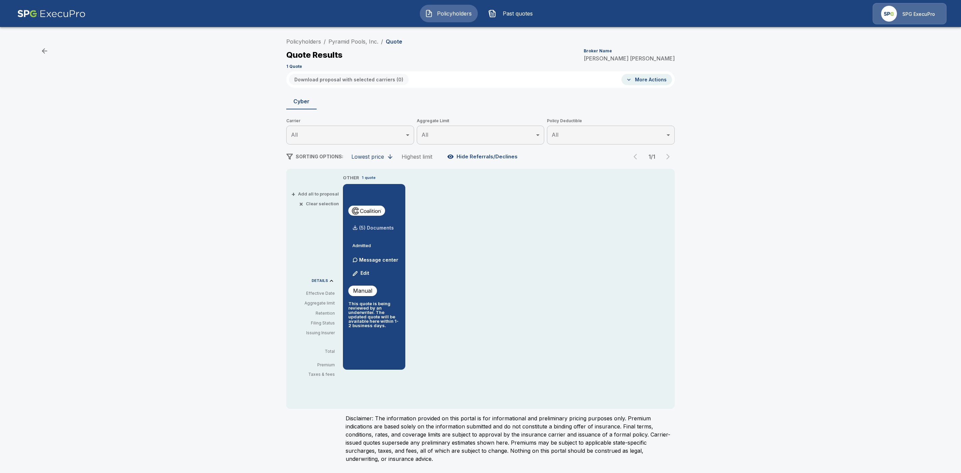
click at [385, 228] on p "(5) Documents" at bounding box center [376, 227] width 35 height 5
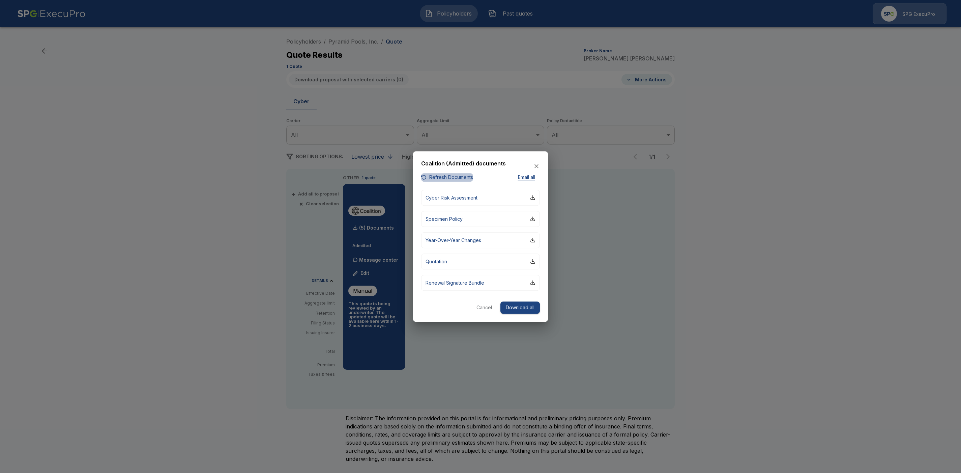
click at [464, 176] on button "Refresh Documents" at bounding box center [447, 177] width 52 height 8
click at [519, 308] on button "Download all" at bounding box center [520, 307] width 39 height 12
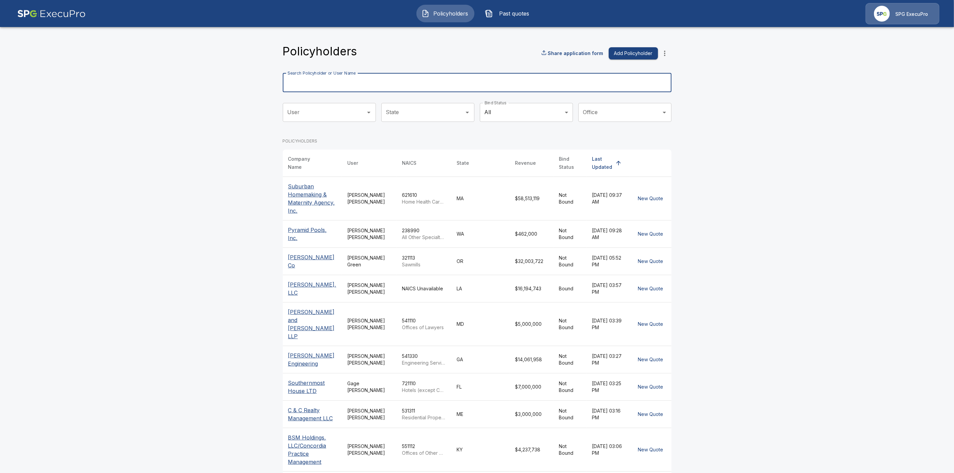
click at [331, 80] on input "Search Policyholder or User Name" at bounding box center [473, 82] width 381 height 19
paste input "**********"
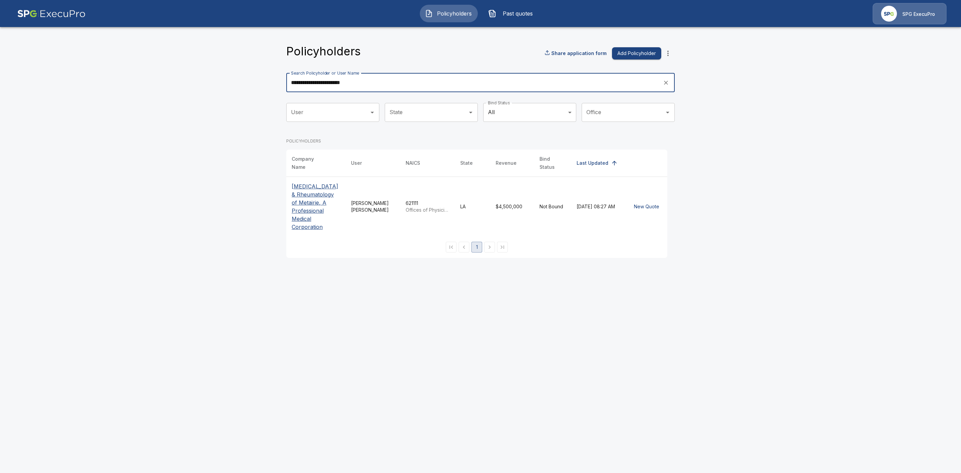
type input "**********"
click at [299, 190] on p "[MEDICAL_DATA] & Rheumatology of Metairie, A Professional Medical Corporation" at bounding box center [316, 206] width 49 height 49
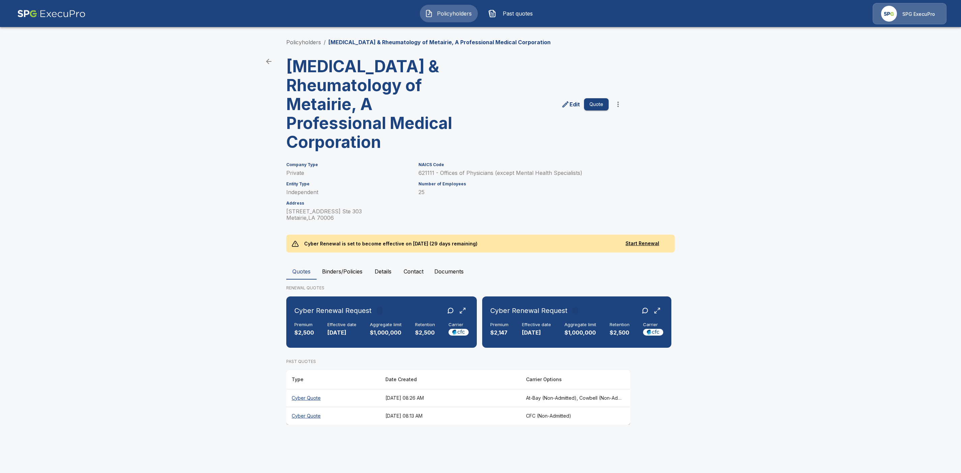
click at [311, 416] on th "Cyber Quote" at bounding box center [333, 416] width 94 height 18
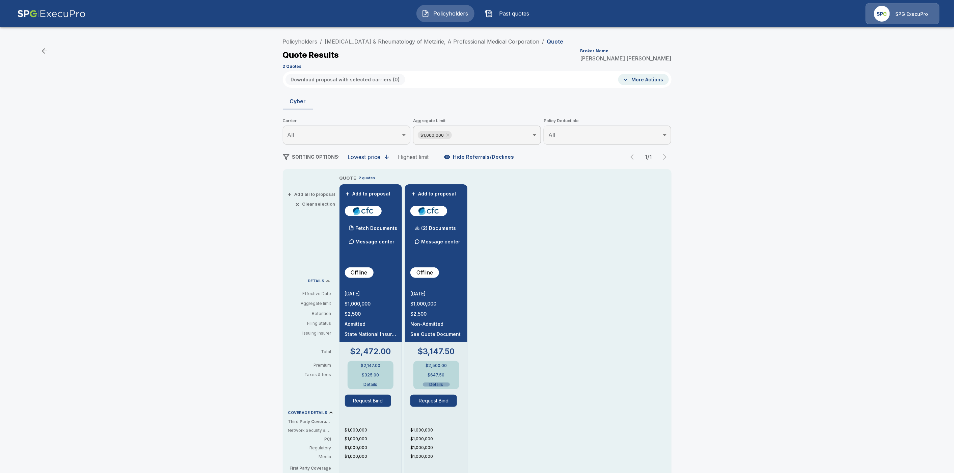
click at [440, 385] on button "Details" at bounding box center [436, 384] width 27 height 4
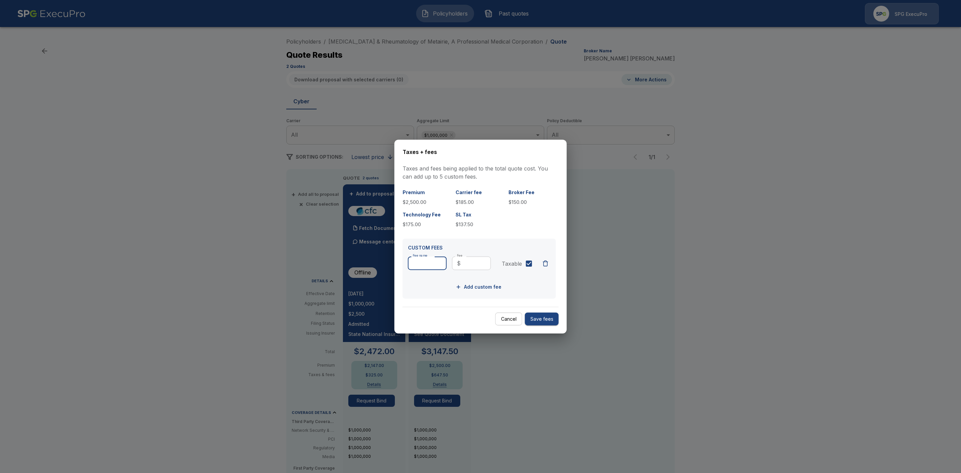
click at [429, 264] on input "Fee name" at bounding box center [427, 262] width 39 height 13
type input "**********"
drag, startPoint x: 476, startPoint y: 260, endPoint x: 489, endPoint y: 268, distance: 14.8
click at [476, 261] on input "Fee" at bounding box center [478, 262] width 28 height 13
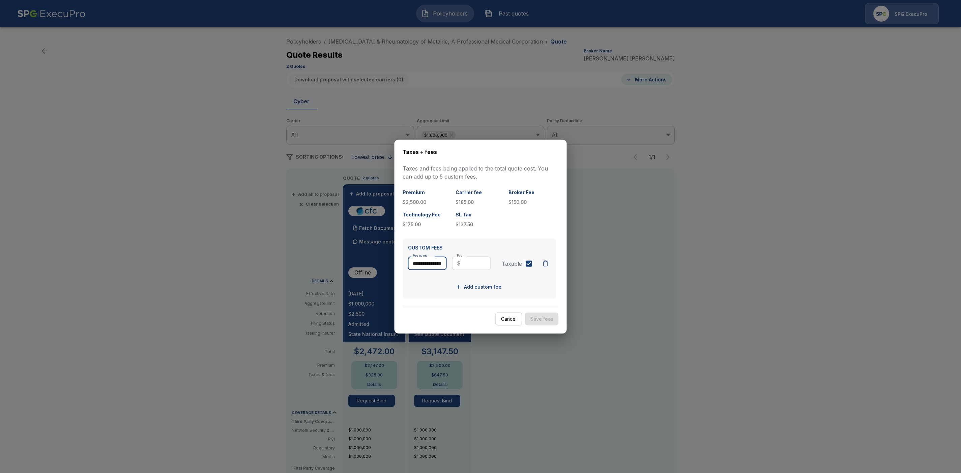
scroll to position [0, 0]
type input "******"
click at [546, 318] on button "Save fees" at bounding box center [542, 318] width 34 height 13
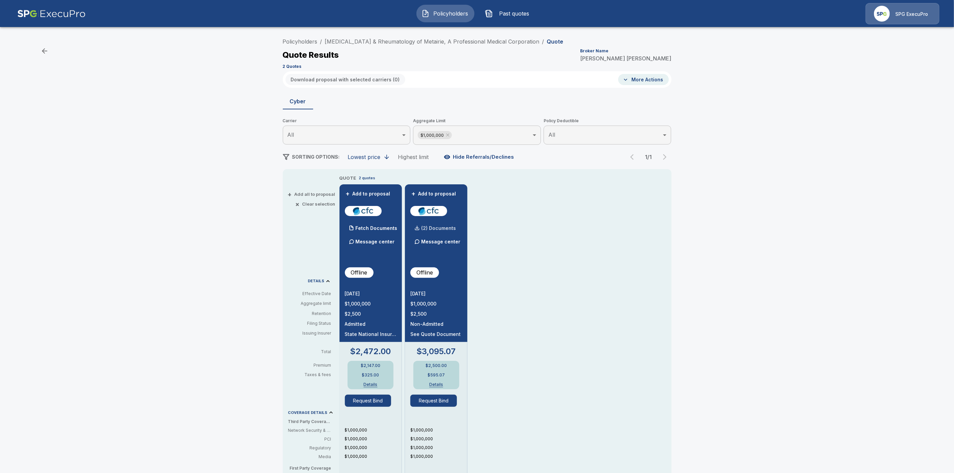
click at [443, 226] on p "(2) Documents" at bounding box center [438, 228] width 35 height 5
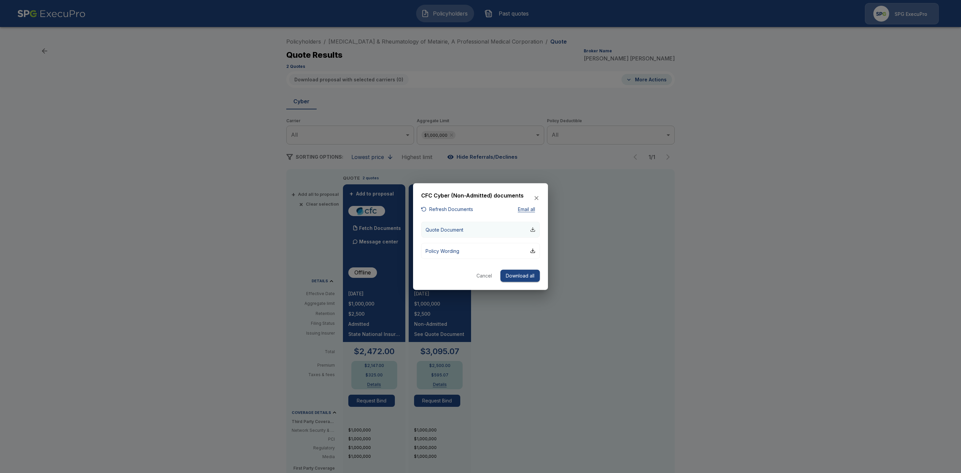
click at [532, 230] on div "button" at bounding box center [532, 229] width 5 height 5
click at [485, 273] on button "Cancel" at bounding box center [485, 275] width 22 height 12
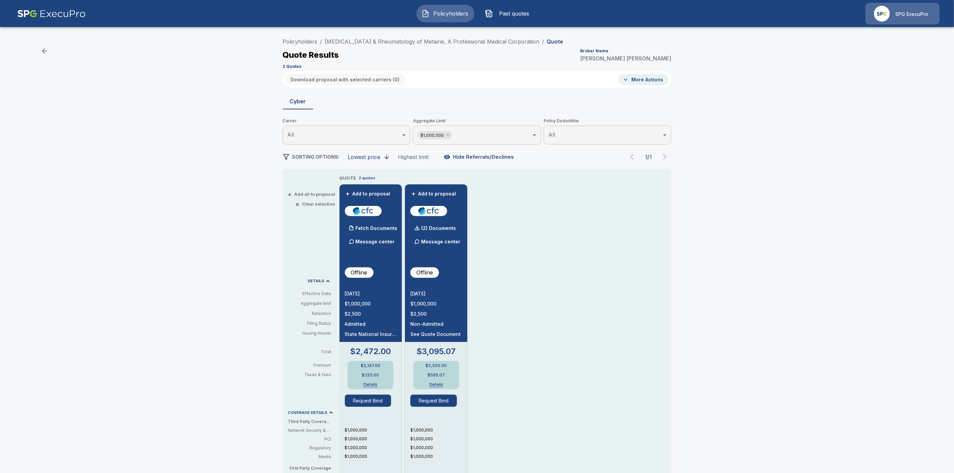
click at [442, 385] on button "Details" at bounding box center [436, 384] width 27 height 4
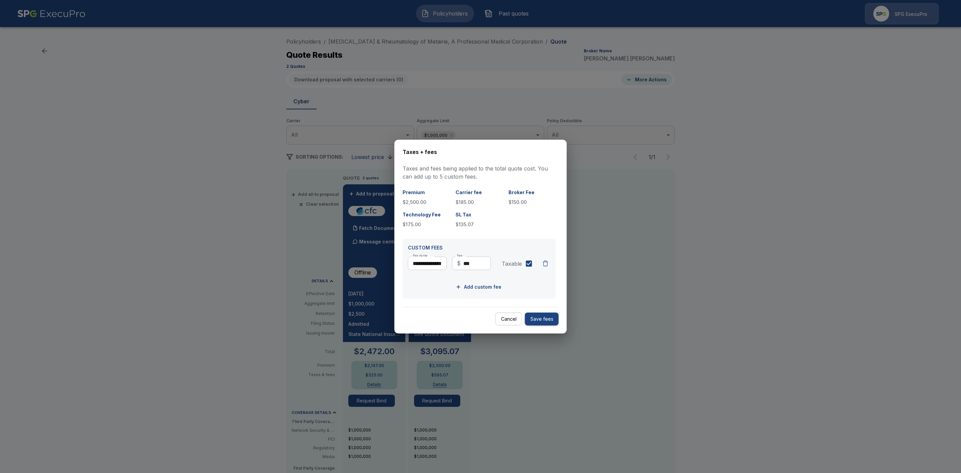
click at [548, 263] on div "button" at bounding box center [545, 263] width 7 height 7
click at [539, 320] on button "Save fees" at bounding box center [542, 318] width 34 height 13
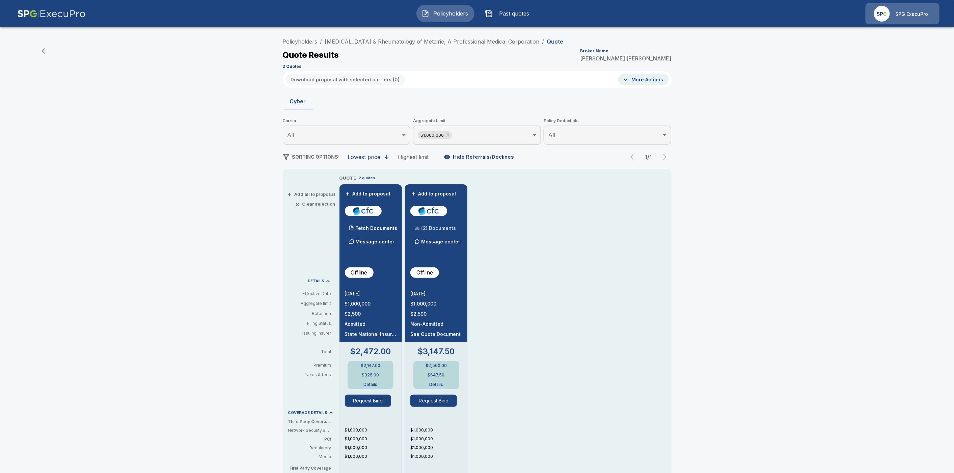
click at [449, 228] on p "(2) Documents" at bounding box center [438, 228] width 35 height 5
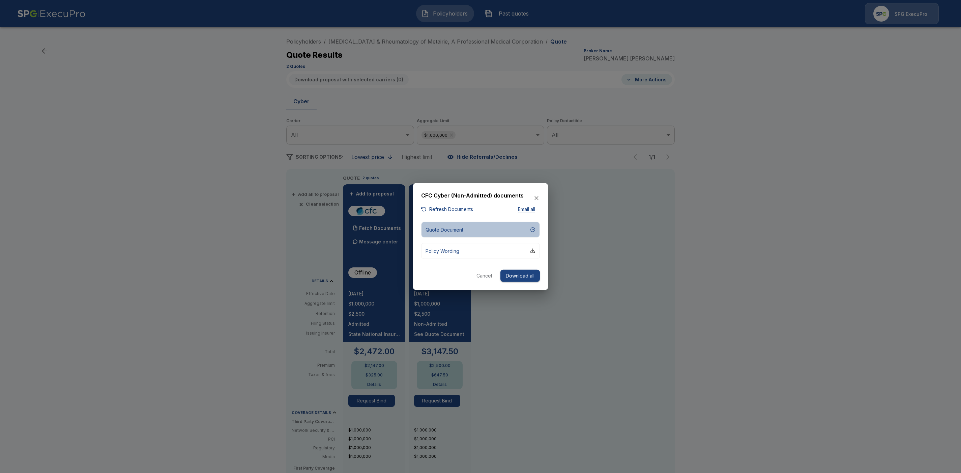
click at [452, 228] on p "Quote Document" at bounding box center [445, 229] width 38 height 7
click at [538, 197] on icon "button" at bounding box center [536, 198] width 7 height 7
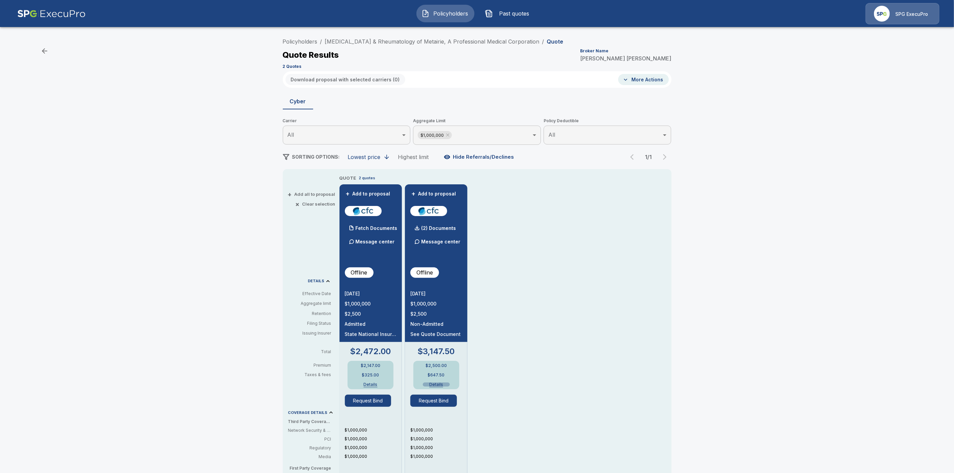
click at [441, 385] on button "Details" at bounding box center [436, 384] width 27 height 4
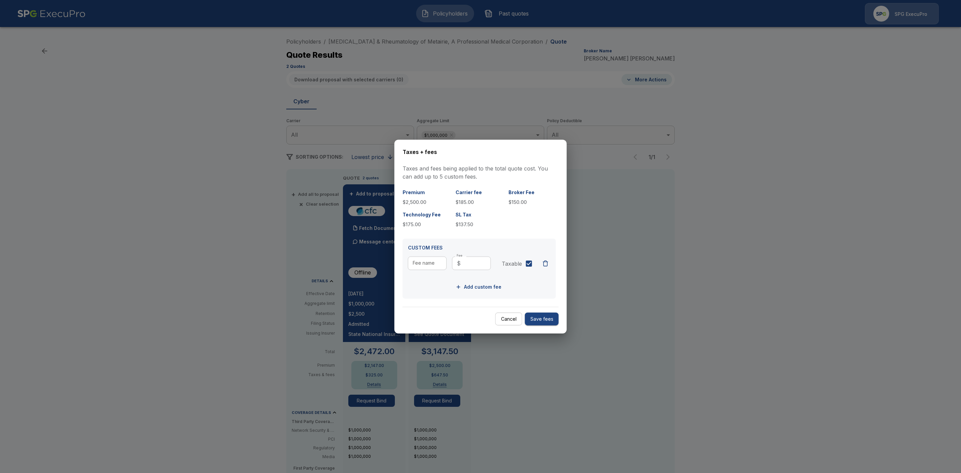
click at [426, 264] on input "Fee name" at bounding box center [427, 262] width 39 height 13
type input "**********"
click at [474, 265] on input "Fee" at bounding box center [478, 262] width 28 height 13
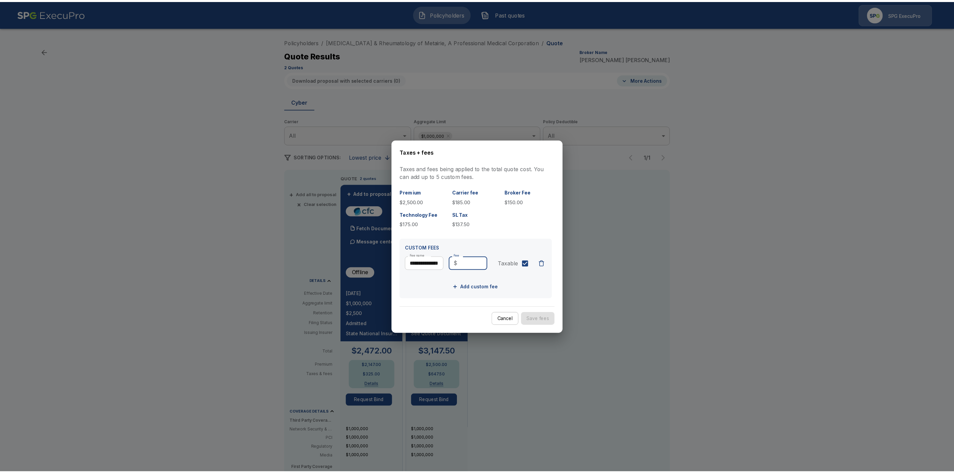
scroll to position [0, 0]
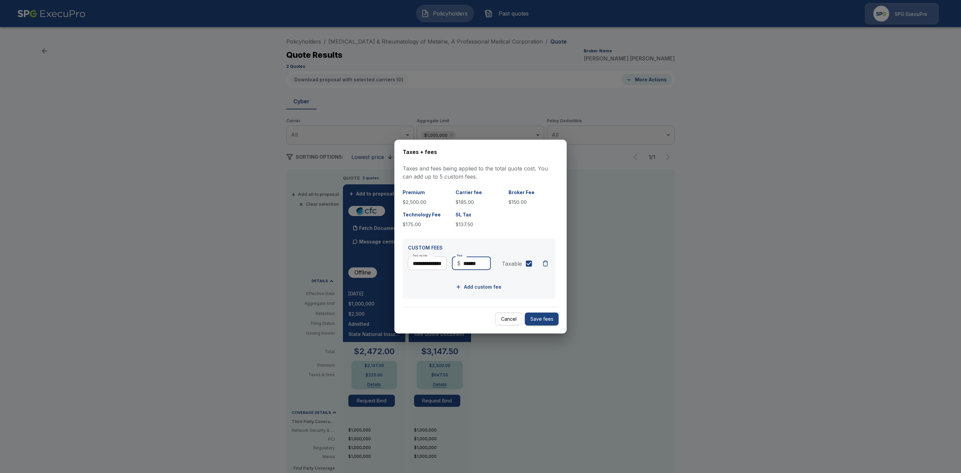
type input "******"
click at [542, 319] on button "Save fees" at bounding box center [542, 318] width 34 height 13
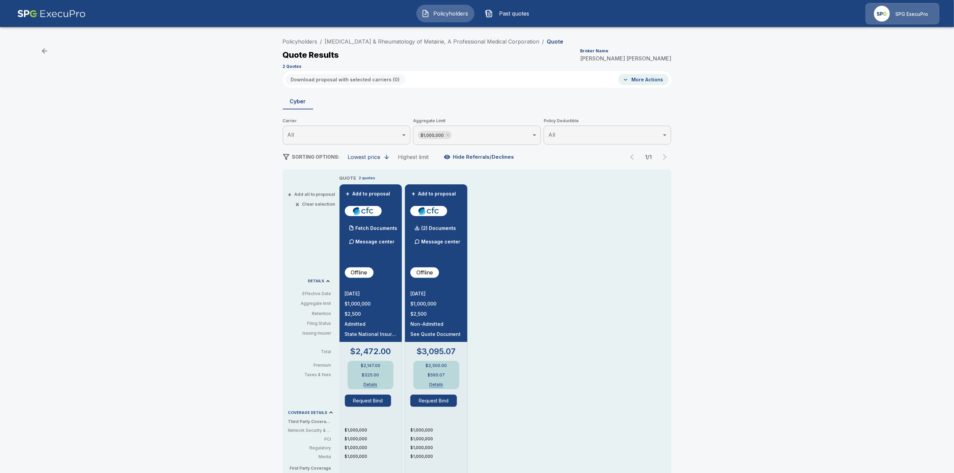
click at [444, 385] on button "Details" at bounding box center [436, 384] width 27 height 4
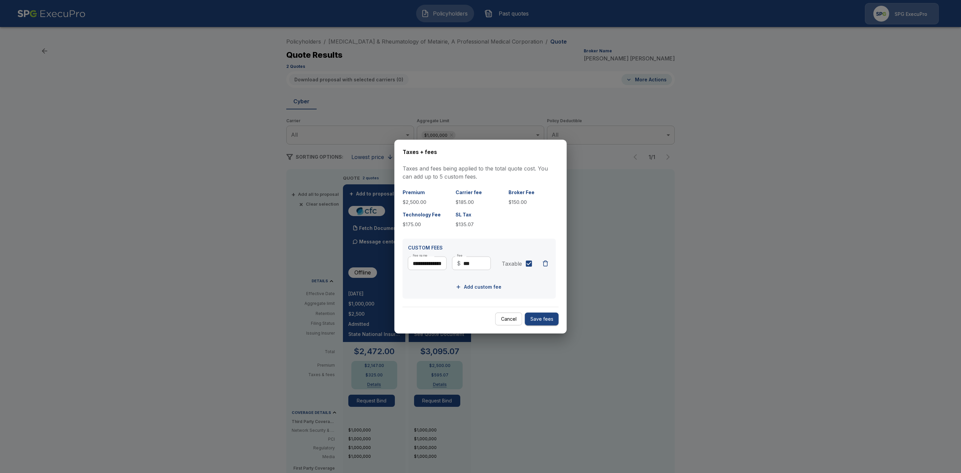
click at [540, 319] on button "Save fees" at bounding box center [542, 318] width 34 height 13
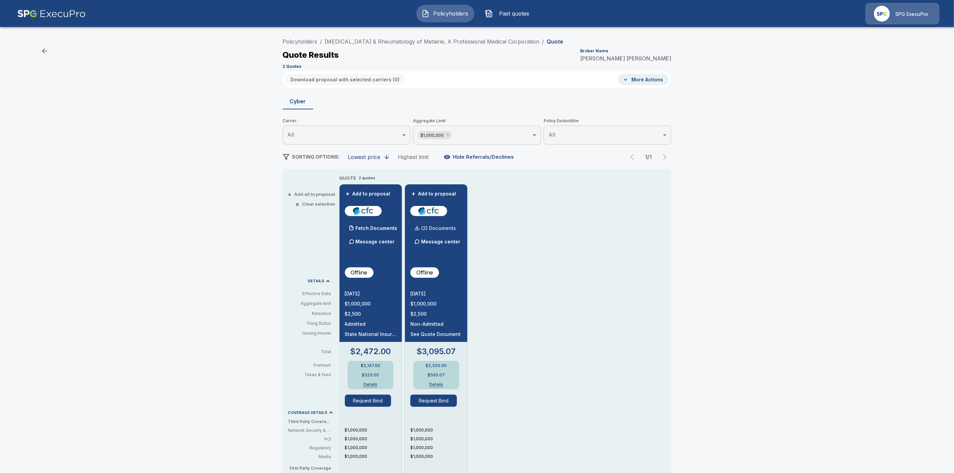
click at [451, 228] on p "(2) Documents" at bounding box center [438, 228] width 35 height 5
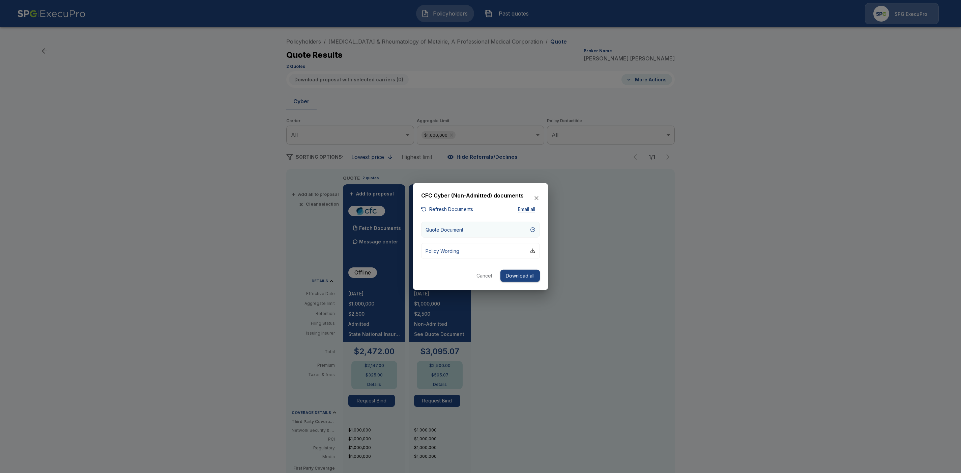
click at [454, 229] on p "Quote Document" at bounding box center [445, 229] width 38 height 7
click at [481, 276] on button "Cancel" at bounding box center [485, 275] width 22 height 12
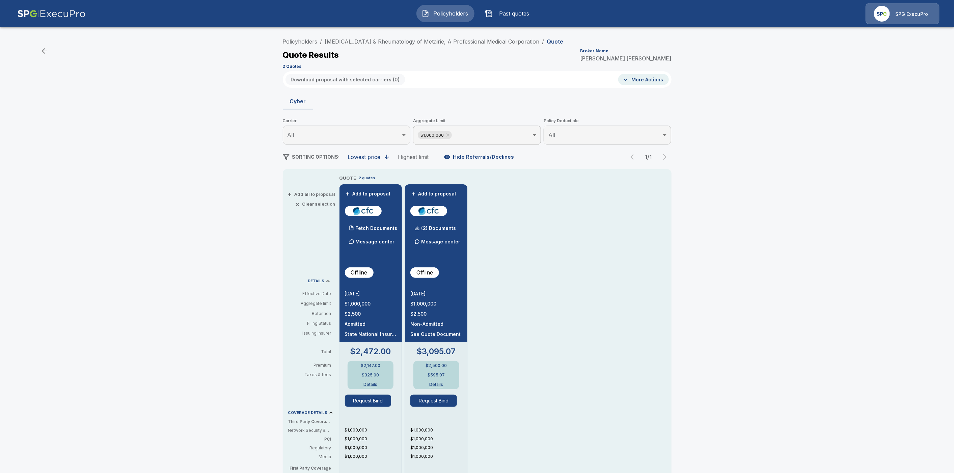
click at [438, 386] on button "Details" at bounding box center [436, 384] width 27 height 4
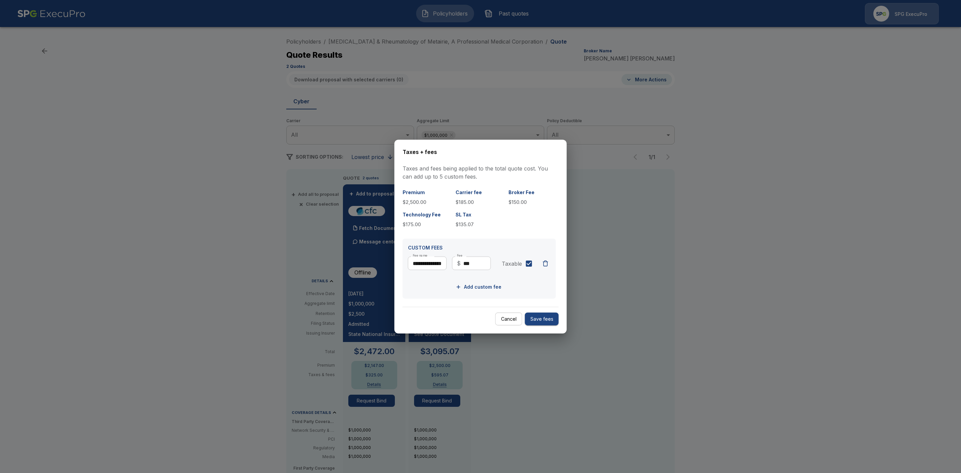
click at [413, 262] on input "**********" at bounding box center [427, 262] width 39 height 13
type input "**********"
click at [545, 318] on button "Save fees" at bounding box center [542, 318] width 34 height 13
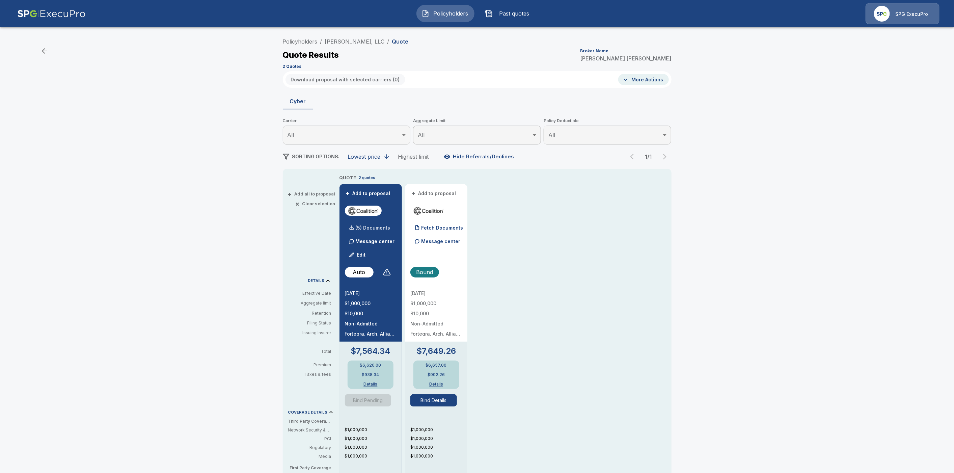
click at [380, 226] on p "(5) Documents" at bounding box center [373, 227] width 35 height 5
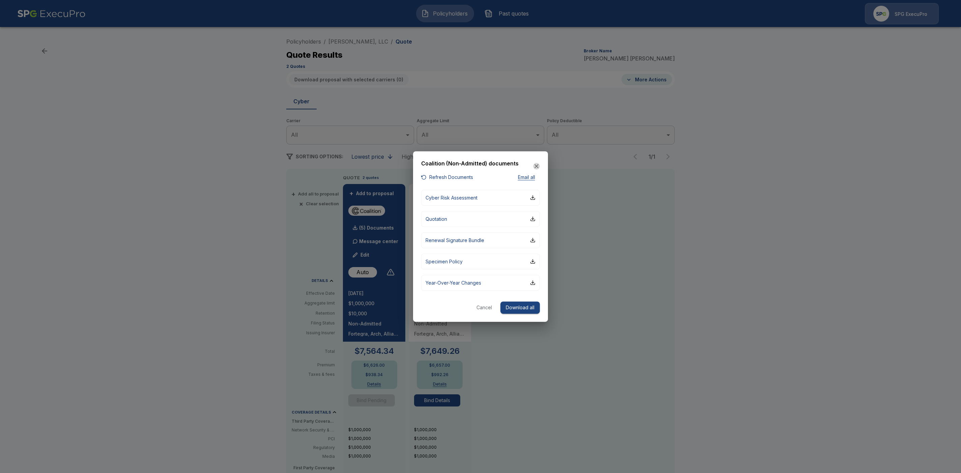
click at [534, 168] on icon "button" at bounding box center [536, 166] width 7 height 7
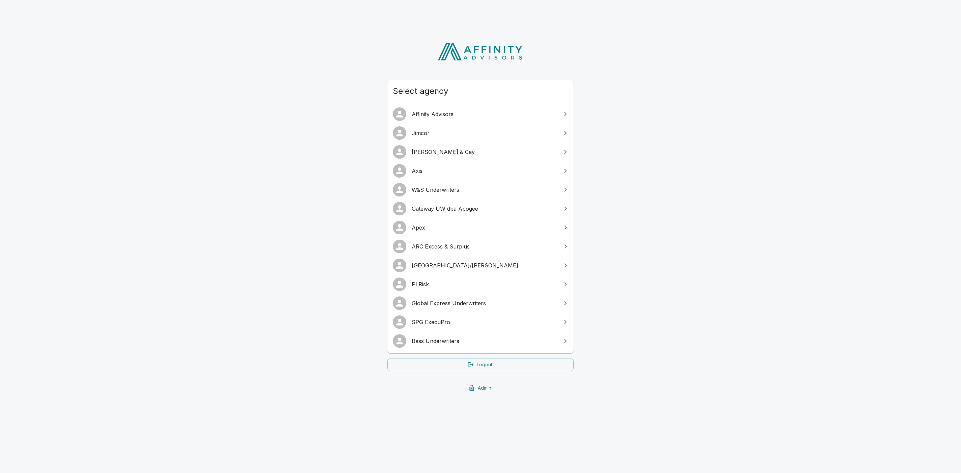
click at [453, 265] on span "[GEOGRAPHIC_DATA]/[PERSON_NAME]" at bounding box center [485, 265] width 146 height 8
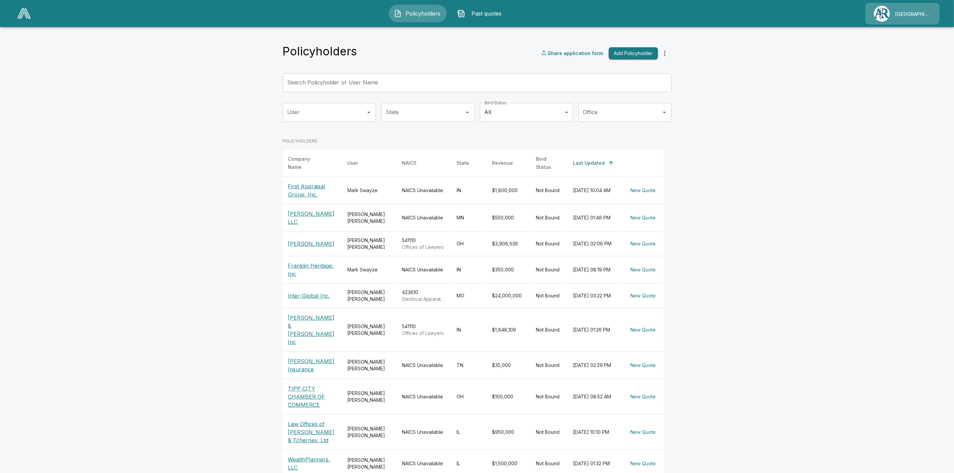
click at [318, 87] on input "Search Policyholder or User Name" at bounding box center [473, 82] width 381 height 19
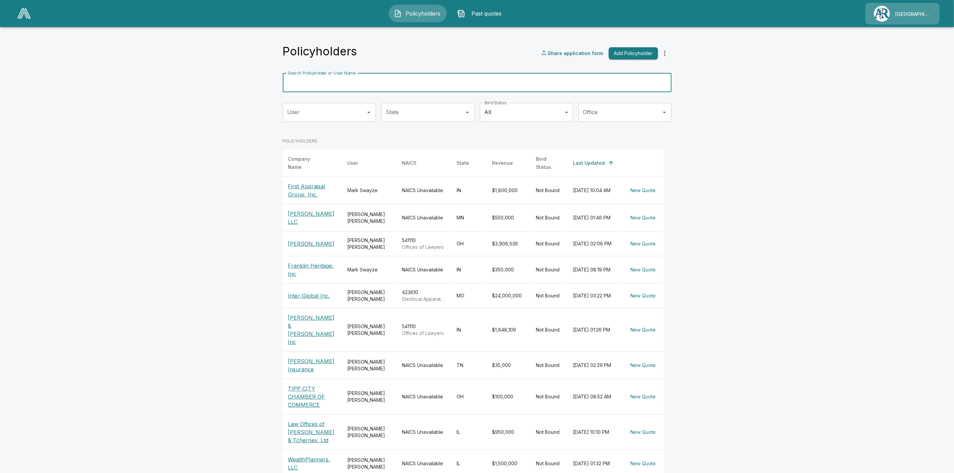
paste input "**********"
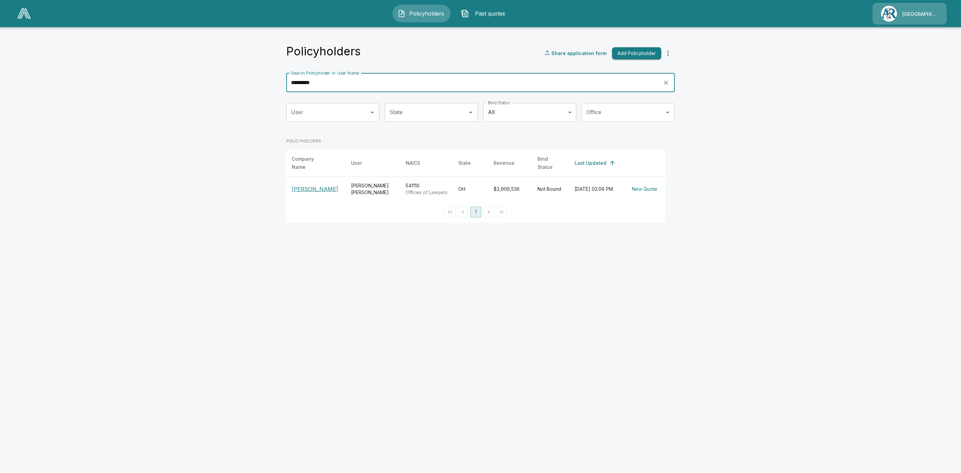
type input "*********"
click at [303, 186] on p "[PERSON_NAME]" at bounding box center [316, 189] width 49 height 8
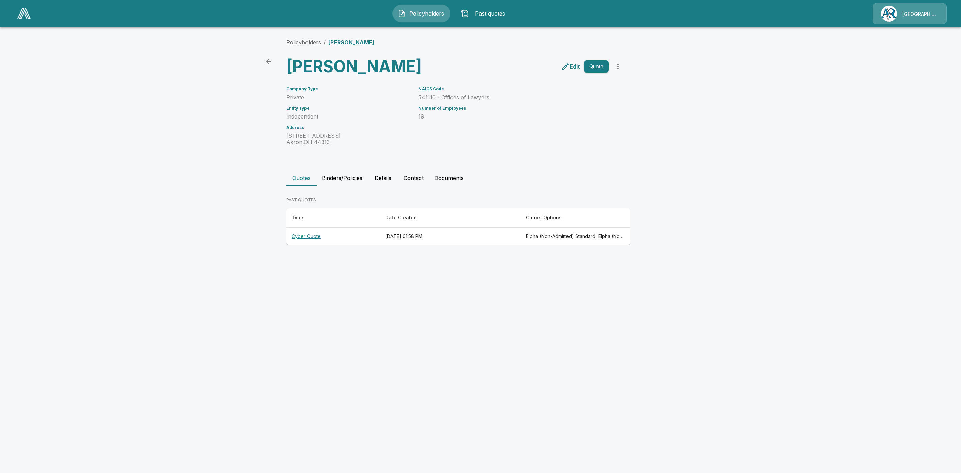
click at [301, 245] on th "Cyber Quote" at bounding box center [333, 236] width 94 height 18
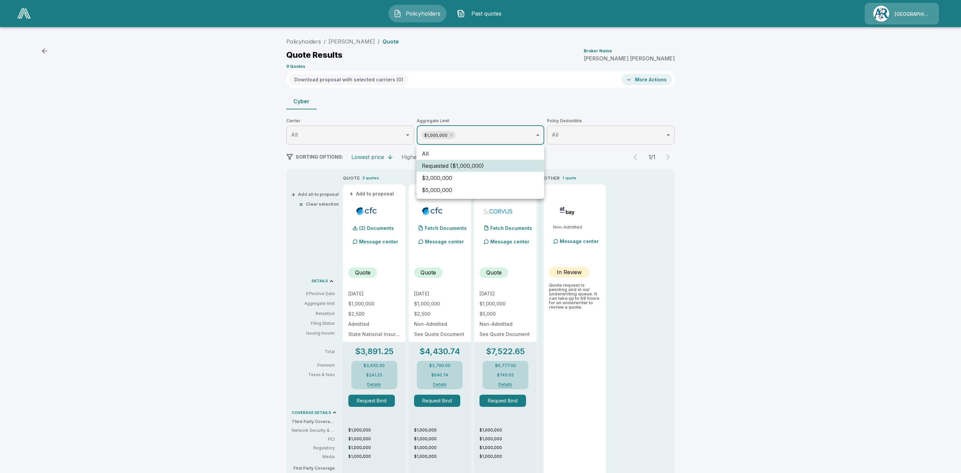
click at [495, 129] on body "Policyholders Past quotes Arlington/Roe Policyholders / Emerson Thomson Bennett…" at bounding box center [480, 339] width 961 height 678
click at [436, 153] on li "All" at bounding box center [481, 153] width 128 height 12
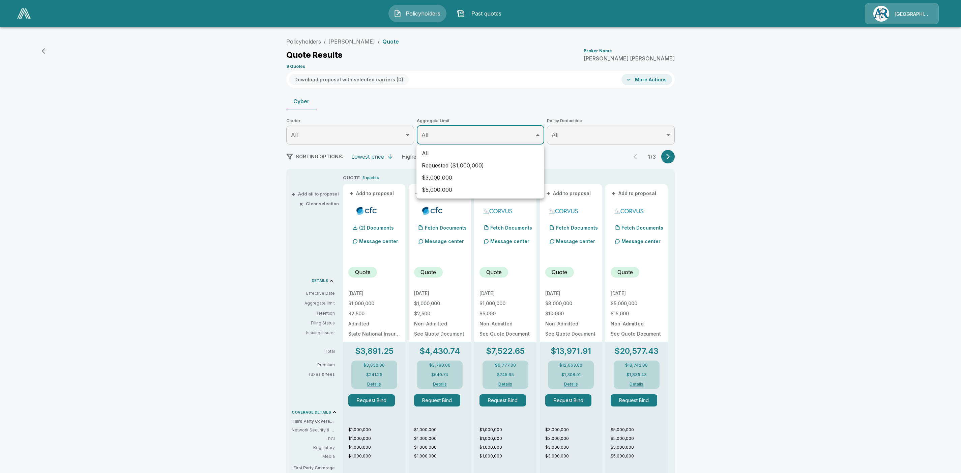
click at [834, 213] on div at bounding box center [480, 236] width 961 height 473
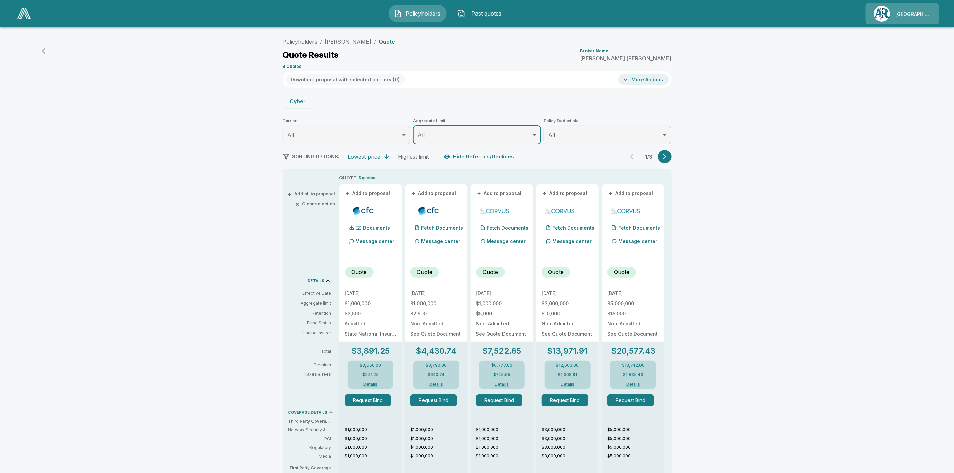
click at [668, 158] on icon "button" at bounding box center [664, 156] width 7 height 7
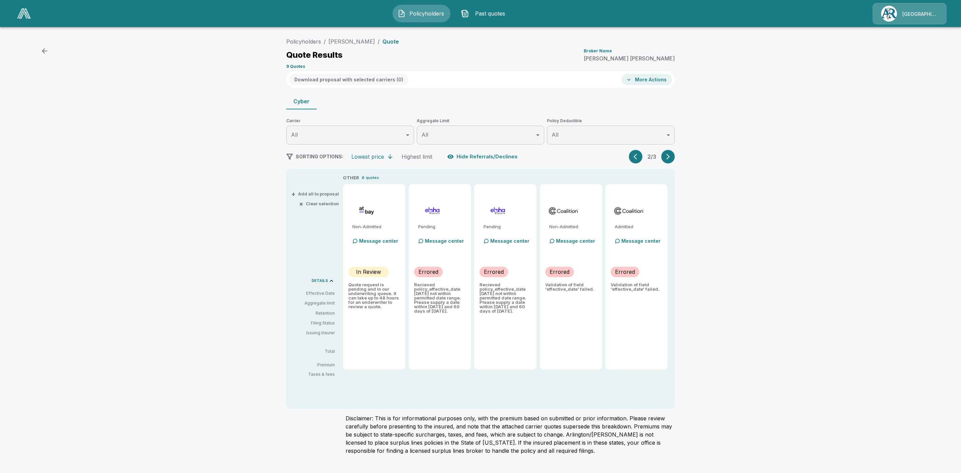
click at [669, 158] on icon "button" at bounding box center [668, 156] width 7 height 7
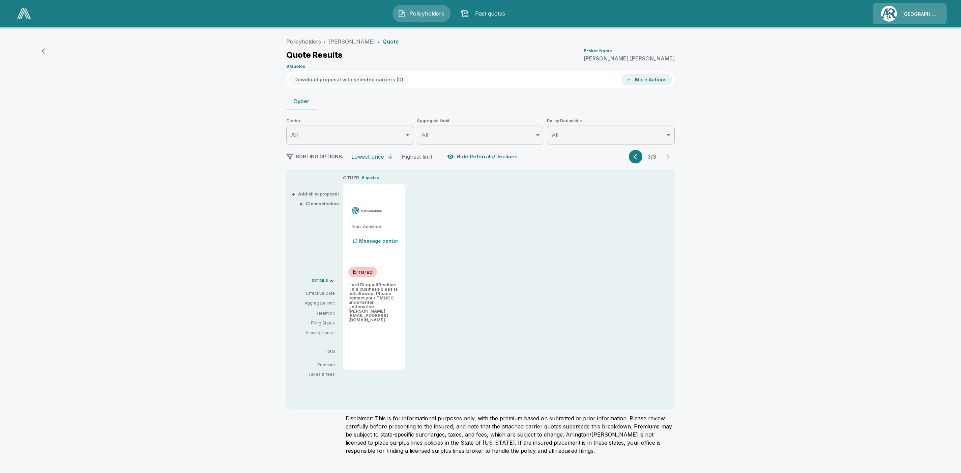
click at [633, 157] on button "button" at bounding box center [635, 156] width 13 height 13
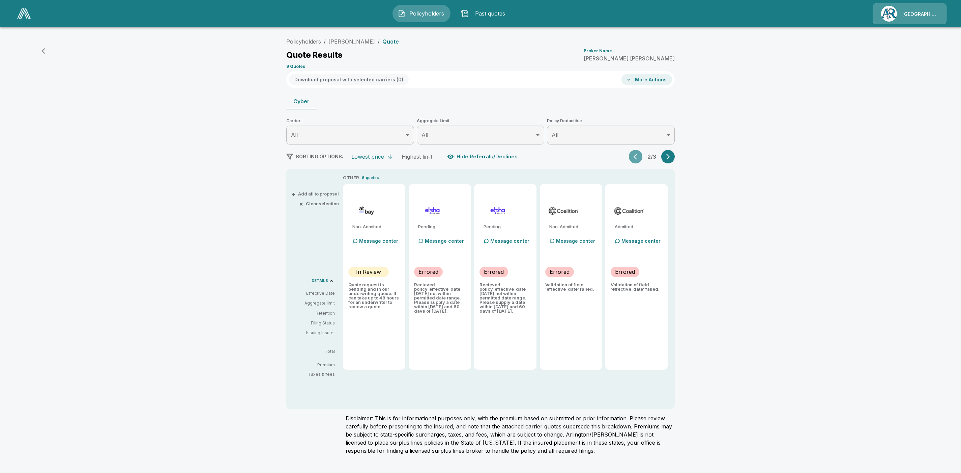
click at [636, 157] on icon "button" at bounding box center [637, 156] width 7 height 7
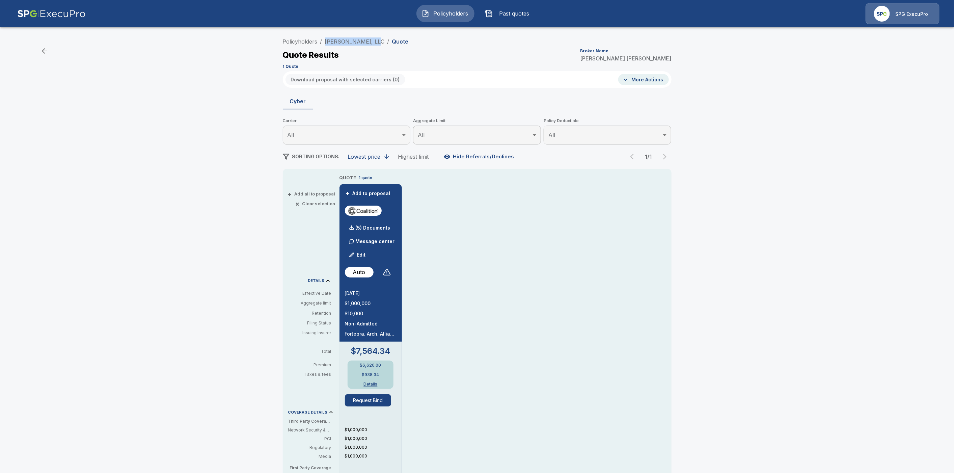
drag, startPoint x: 377, startPoint y: 40, endPoint x: 328, endPoint y: 38, distance: 49.0
click at [328, 38] on ol "Policyholders / [PERSON_NAME], LLC / Quote" at bounding box center [346, 41] width 126 height 8
copy link "[PERSON_NAME], LLC"
click at [306, 38] on link "Policyholders" at bounding box center [300, 41] width 35 height 7
click at [386, 226] on p "(5) Documents" at bounding box center [373, 227] width 35 height 5
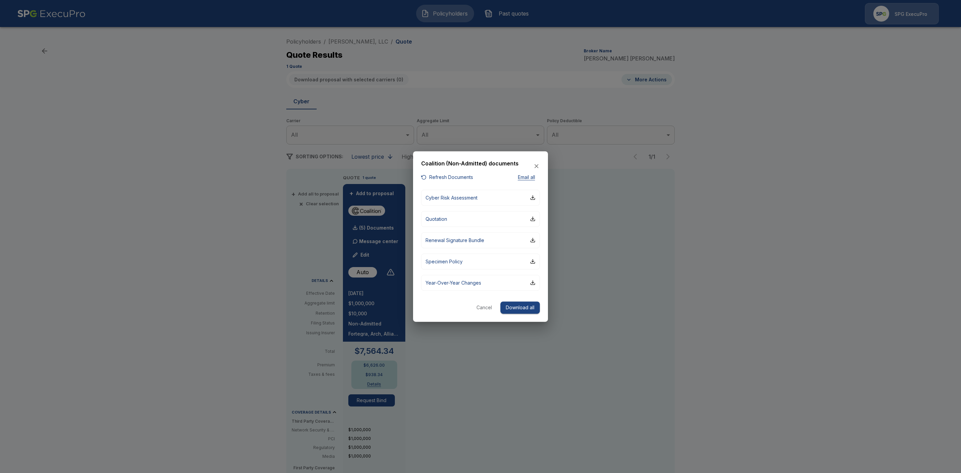
click at [517, 307] on button "Download all" at bounding box center [520, 307] width 39 height 12
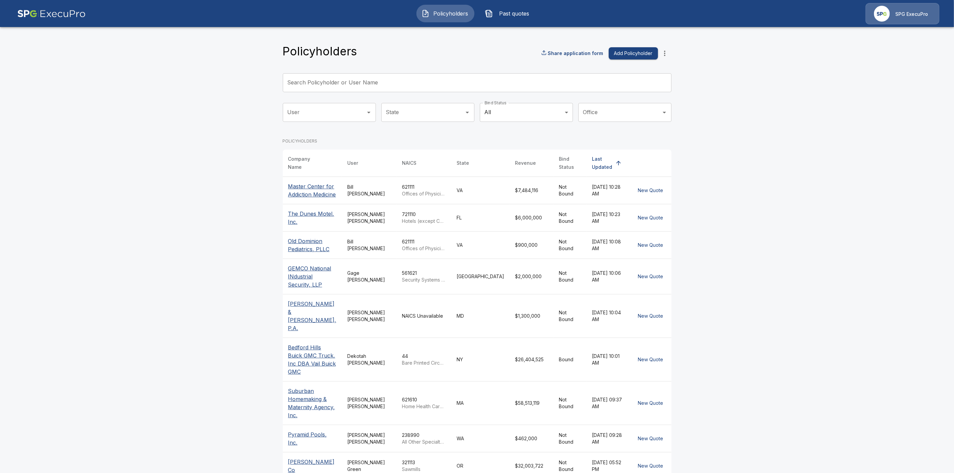
click at [328, 85] on input "Search Policyholder or User Name" at bounding box center [473, 82] width 381 height 19
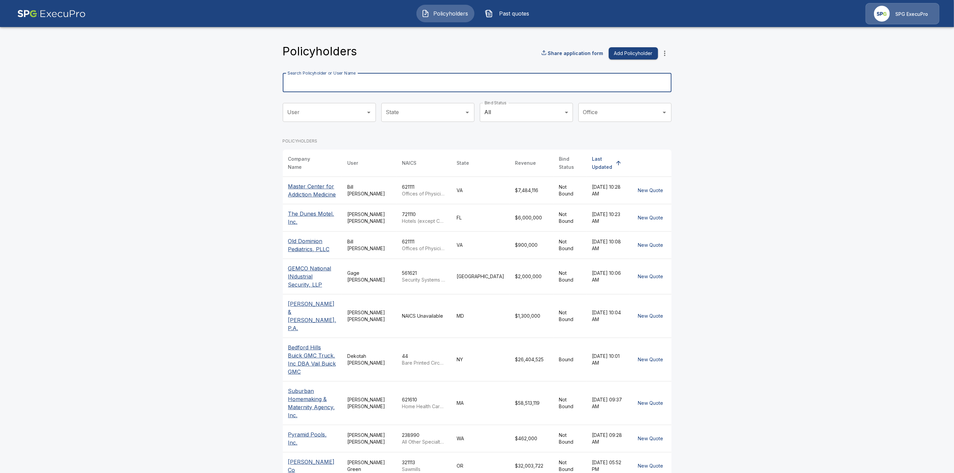
paste input "**********"
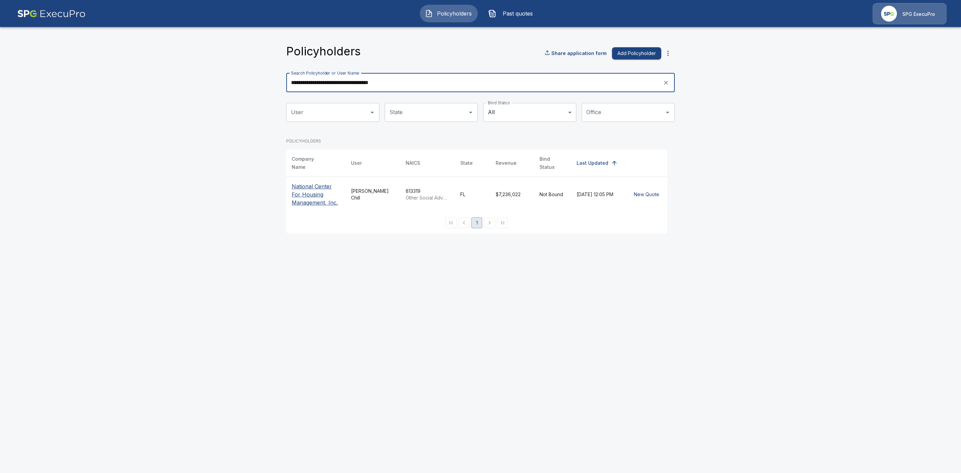
type input "**********"
click at [311, 190] on p "National Center For Housing Management, Inc." at bounding box center [316, 194] width 49 height 24
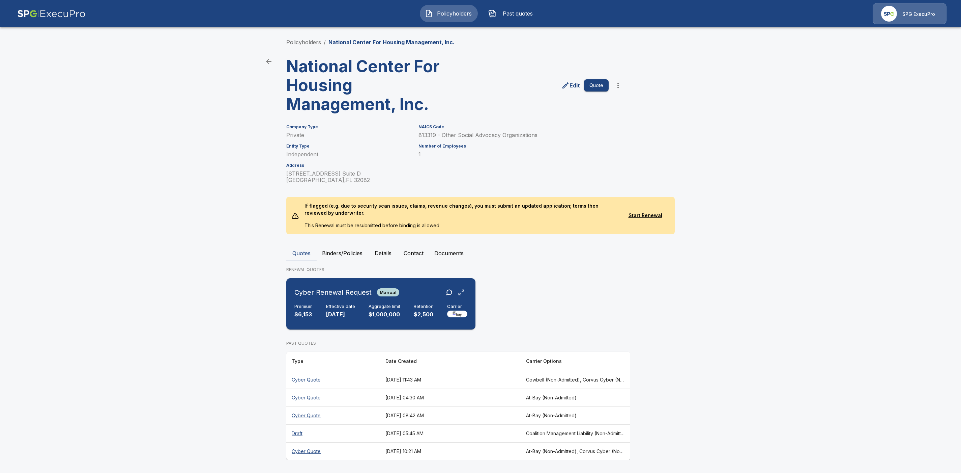
click at [414, 295] on div "Cyber Renewal Request Manual" at bounding box center [381, 292] width 173 height 12
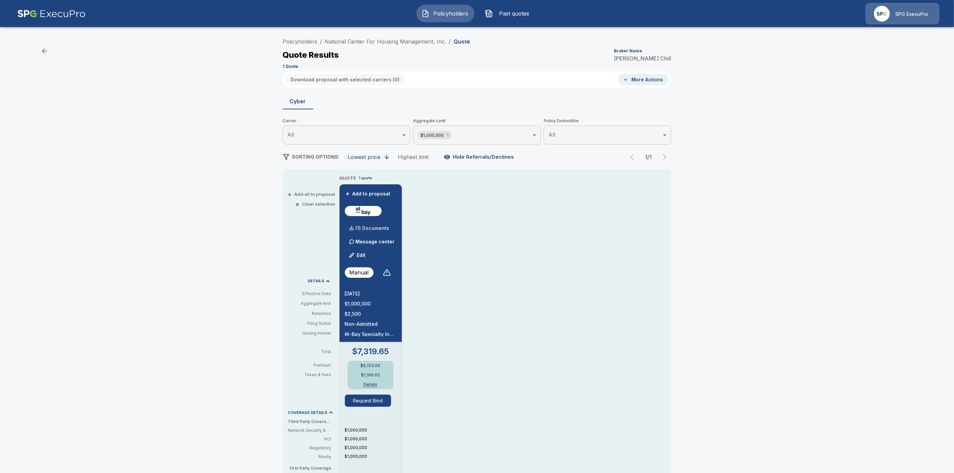
click at [377, 227] on p "(1) Documents" at bounding box center [373, 228] width 34 height 5
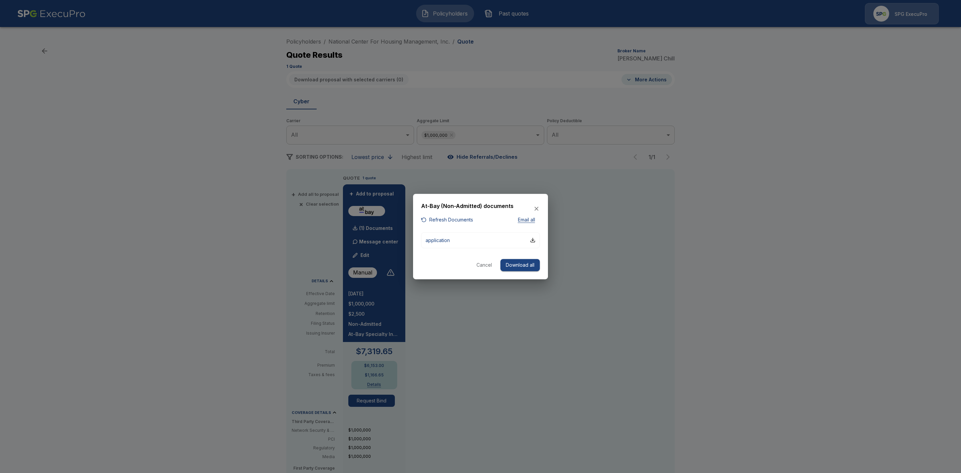
click at [748, 252] on div at bounding box center [480, 236] width 961 height 473
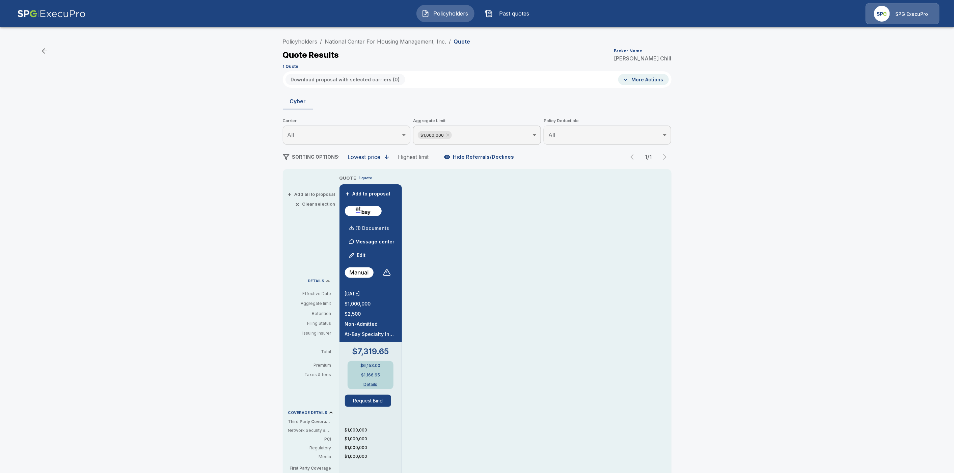
click at [380, 228] on p "(1) Documents" at bounding box center [373, 228] width 34 height 5
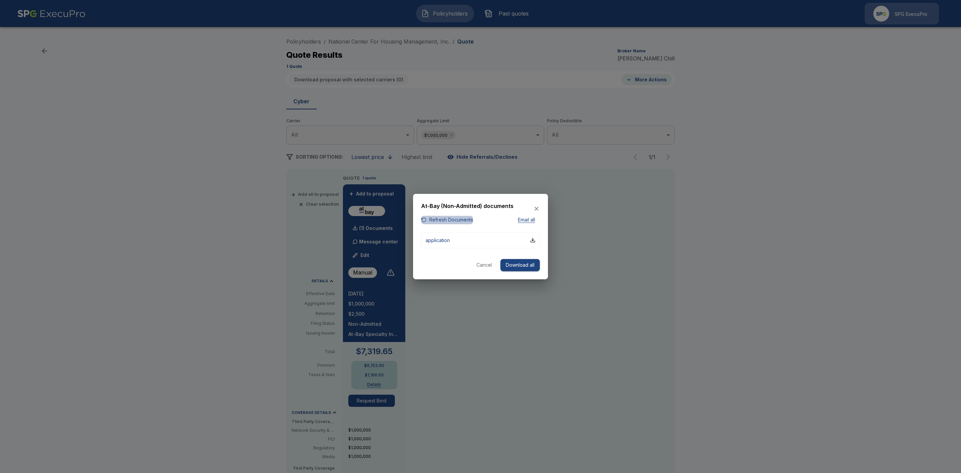
click at [458, 220] on button "Refresh Documents" at bounding box center [447, 220] width 52 height 8
click at [487, 264] on button "Cancel" at bounding box center [485, 265] width 22 height 12
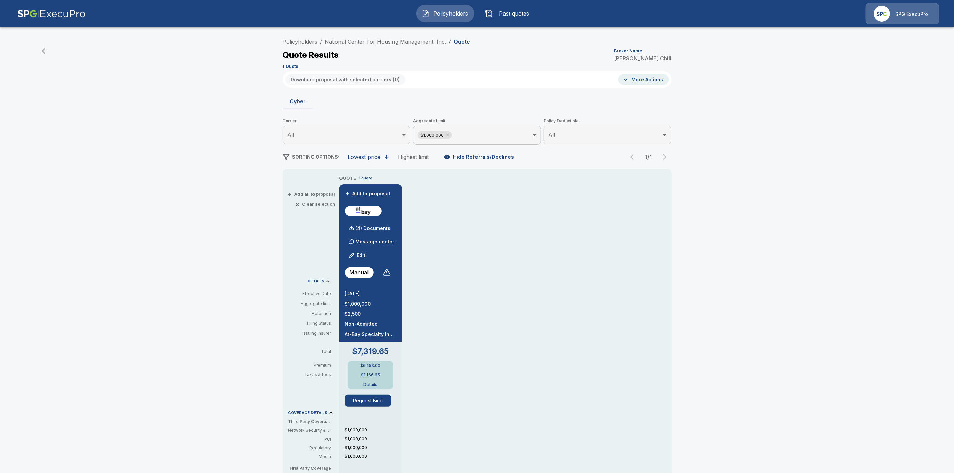
click at [514, 138] on body "Policyholders Past quotes SPG ExecuPro Policyholders / National Center For Hous…" at bounding box center [477, 343] width 954 height 686
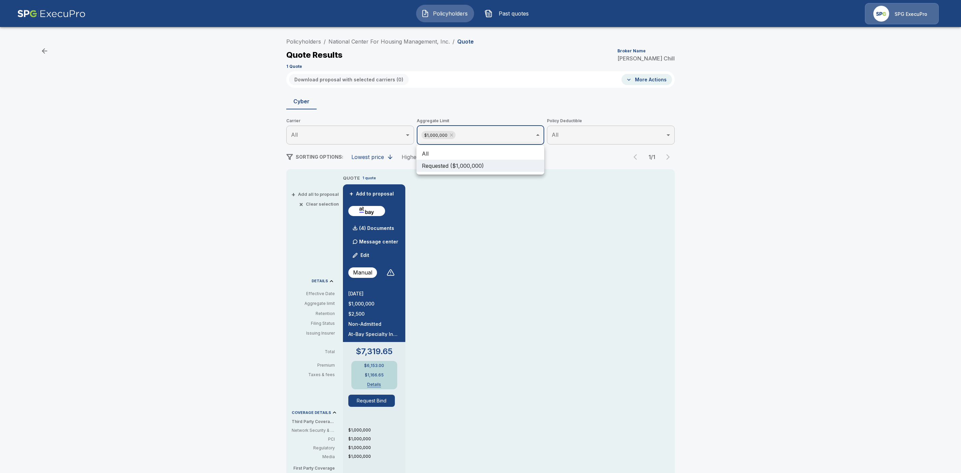
click at [448, 154] on li "All" at bounding box center [481, 153] width 128 height 12
click at [756, 242] on div at bounding box center [480, 236] width 961 height 473
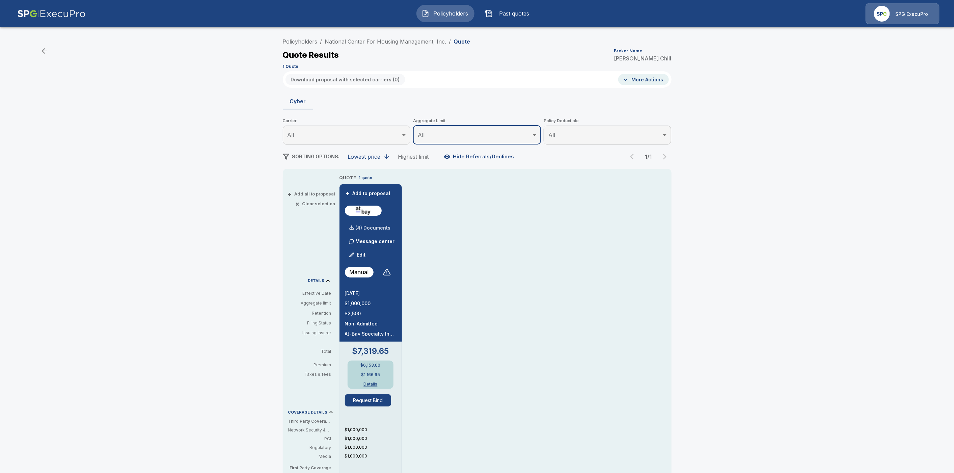
click at [370, 226] on p "(4) Documents" at bounding box center [373, 227] width 35 height 5
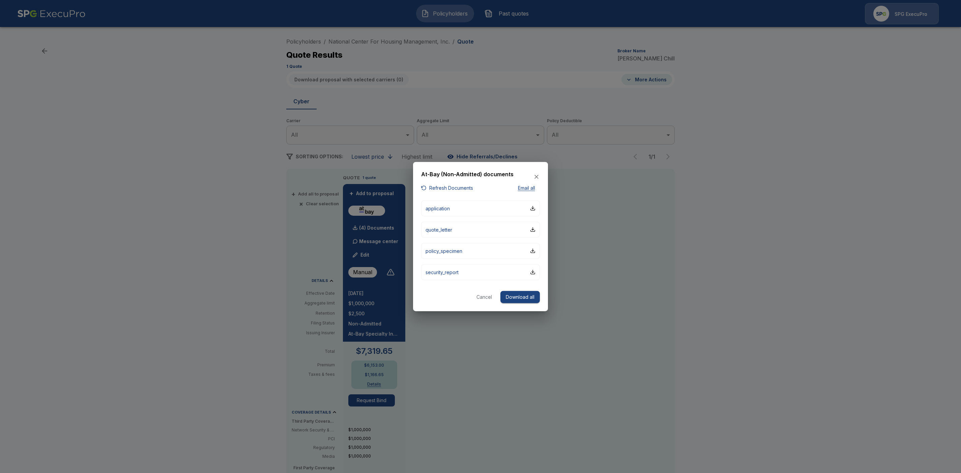
click at [525, 297] on button "Download all" at bounding box center [520, 296] width 39 height 12
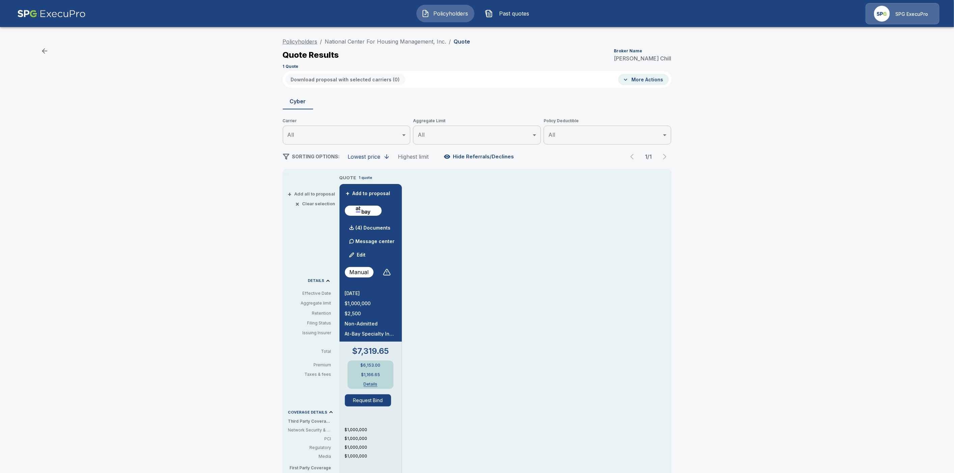
click at [307, 42] on link "Policyholders" at bounding box center [300, 41] width 35 height 7
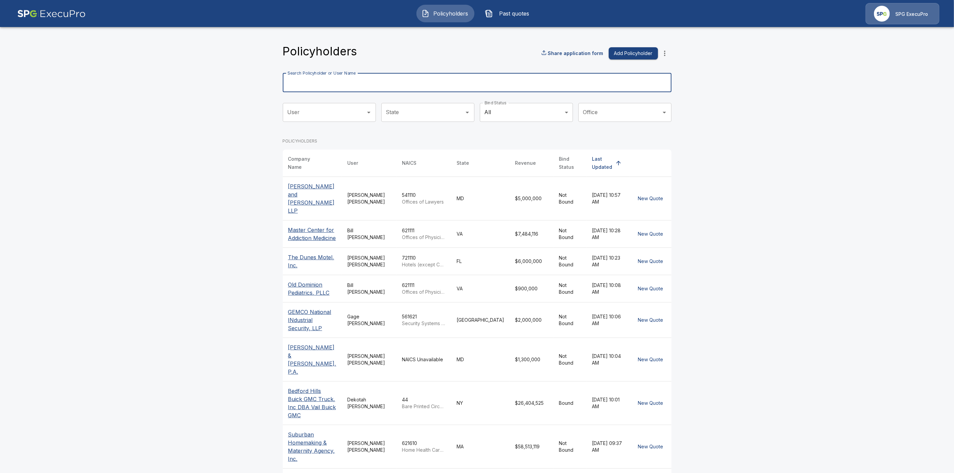
click at [341, 85] on input "Search Policyholder or User Name" at bounding box center [473, 82] width 381 height 19
paste input "**********"
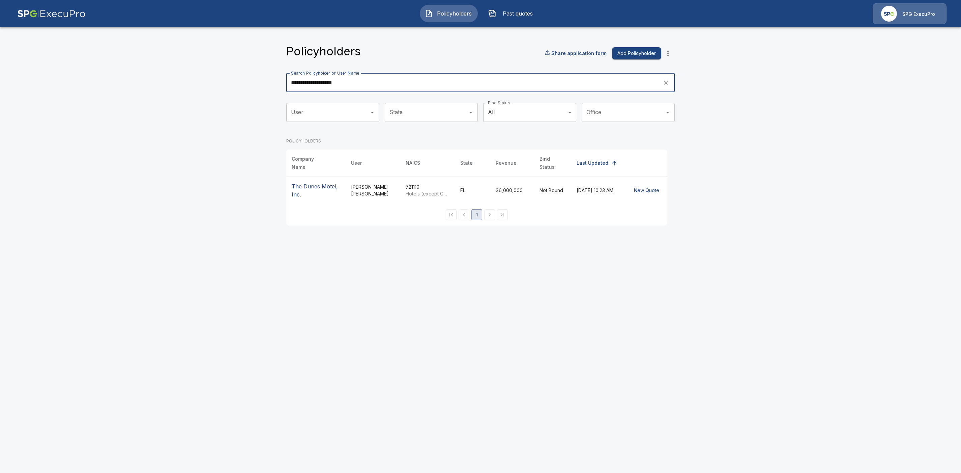
type input "**********"
click at [304, 182] on p "The Dunes Motel, Inc." at bounding box center [316, 190] width 49 height 16
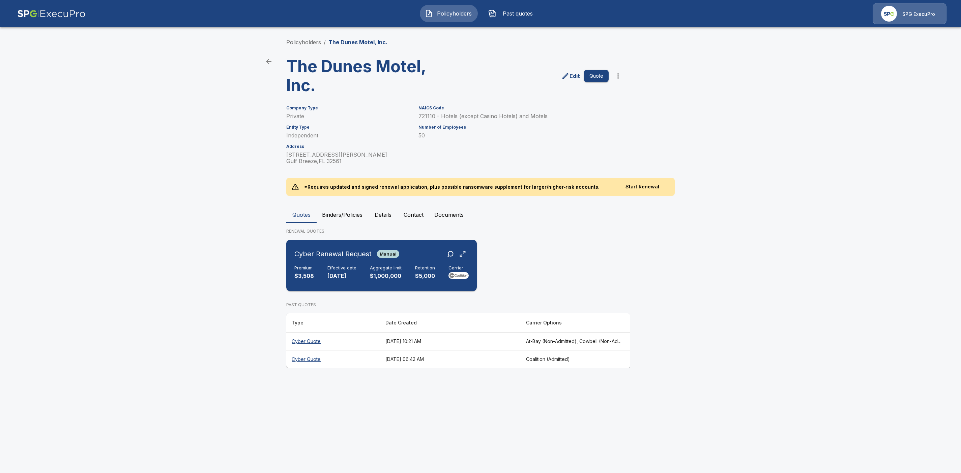
click at [421, 251] on div "Cyber Renewal Request Manual" at bounding box center [382, 254] width 174 height 12
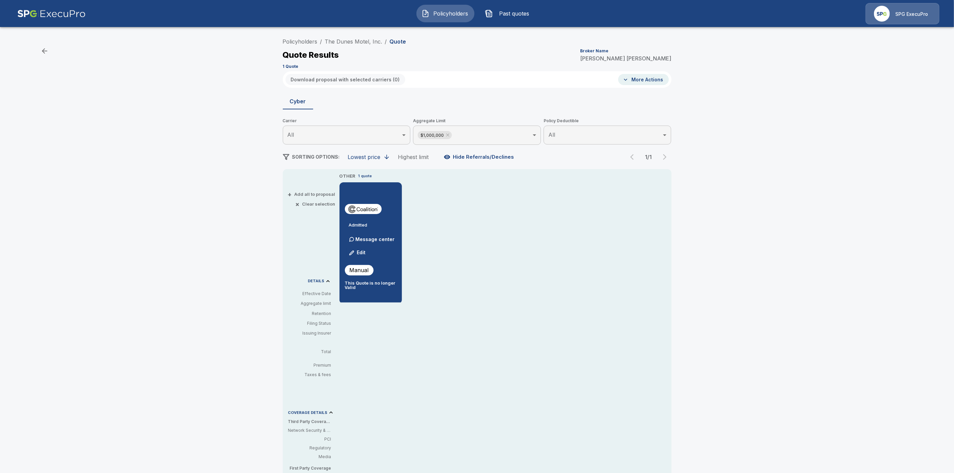
scroll to position [3, 0]
drag, startPoint x: 385, startPoint y: 41, endPoint x: 327, endPoint y: 39, distance: 57.7
click at [327, 39] on ol "Policyholders / The Dunes Motel, Inc. / Quote" at bounding box center [344, 41] width 123 height 8
copy link "The Dunes Motel, Inc."
